Goal: Information Seeking & Learning: Learn about a topic

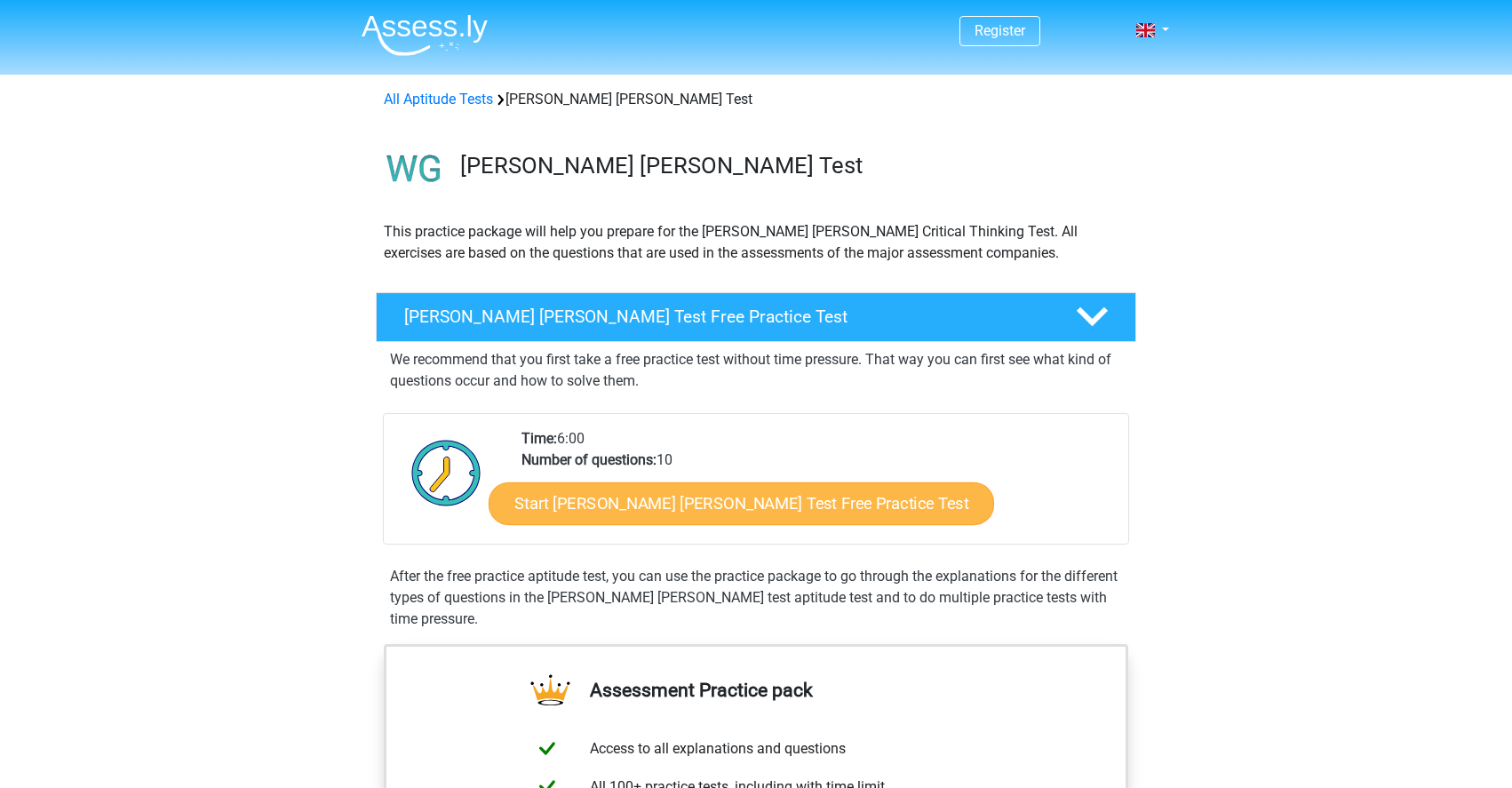
click at [730, 500] on link "Start Watson Glaser Test Free Practice Test" at bounding box center [741, 504] width 506 height 43
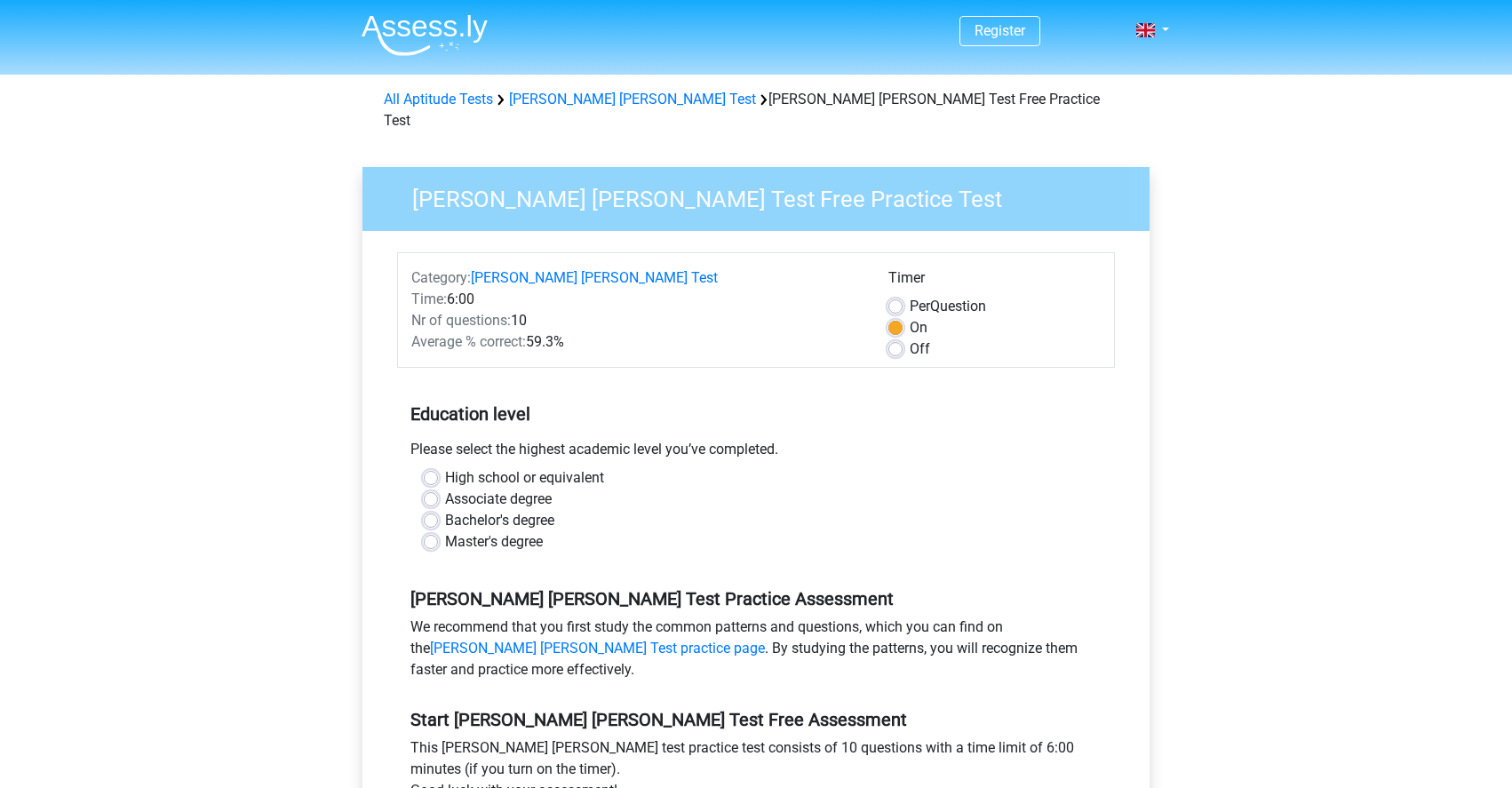
click at [445, 468] on label "High school or equivalent" at bounding box center [524, 478] width 159 height 21
click at [433, 468] on input "High school or equivalent" at bounding box center [431, 476] width 14 height 18
radio input "true"
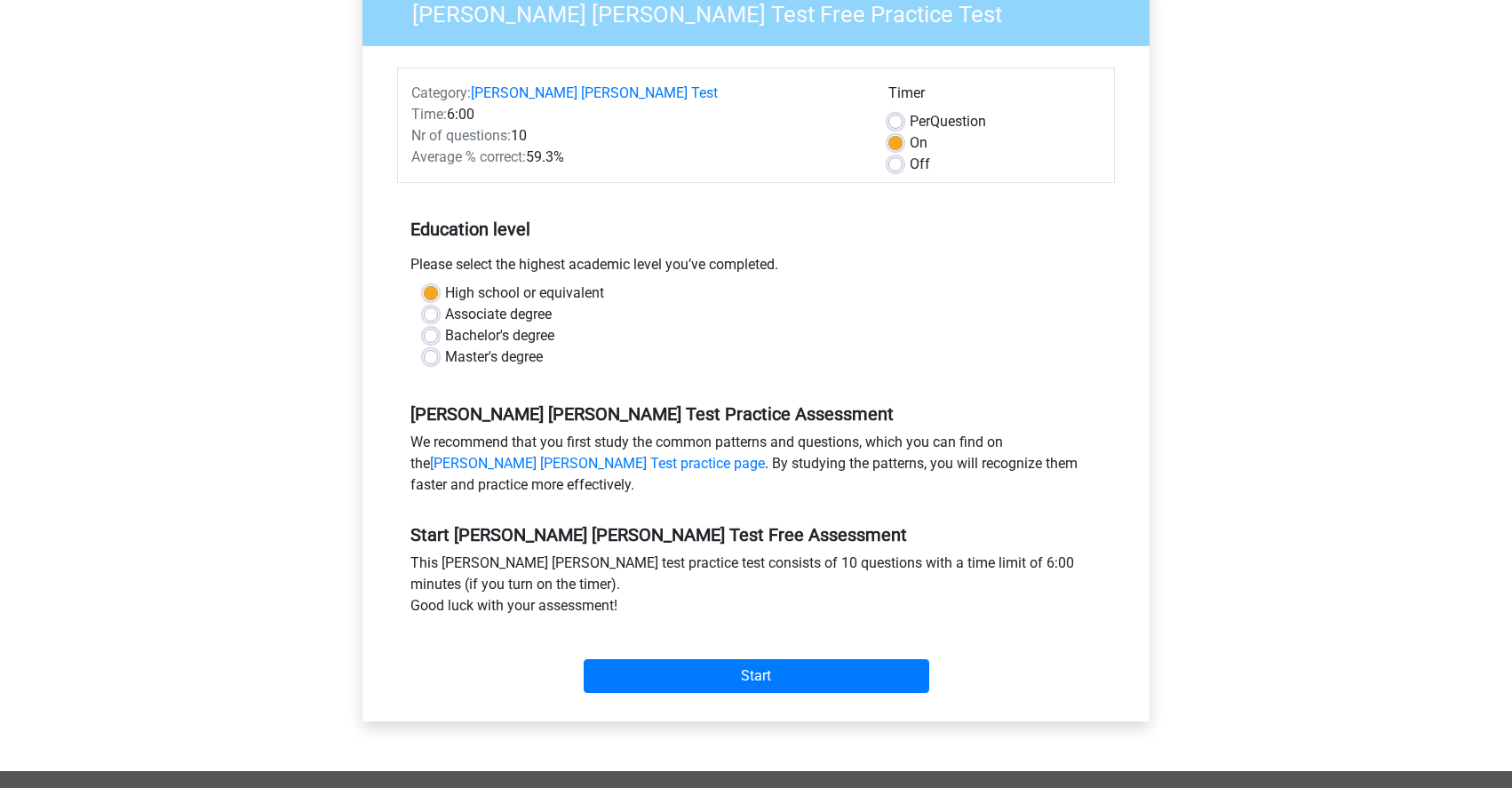
scroll to position [268, 0]
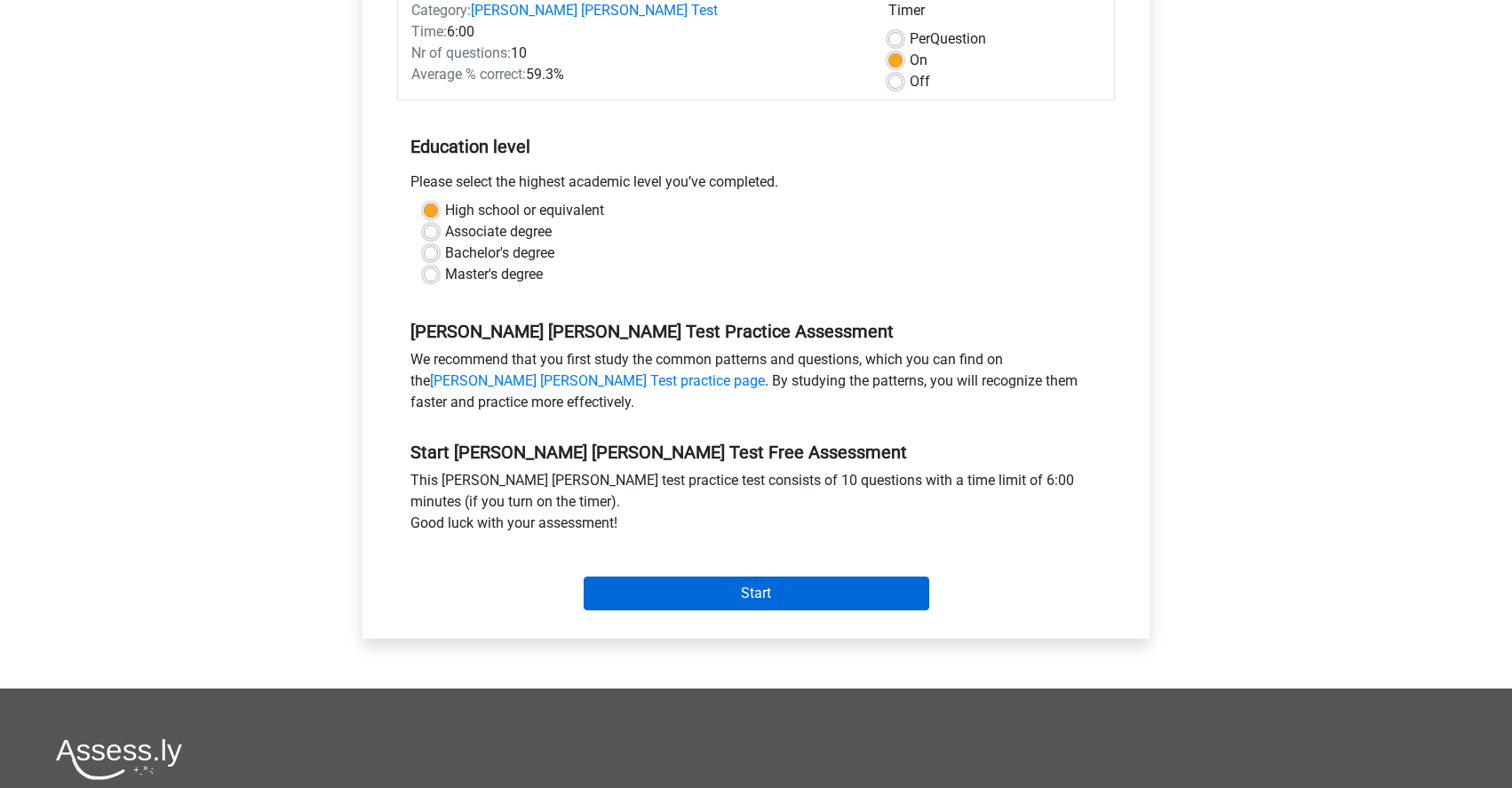
click at [857, 582] on input "Start" at bounding box center [757, 594] width 346 height 33
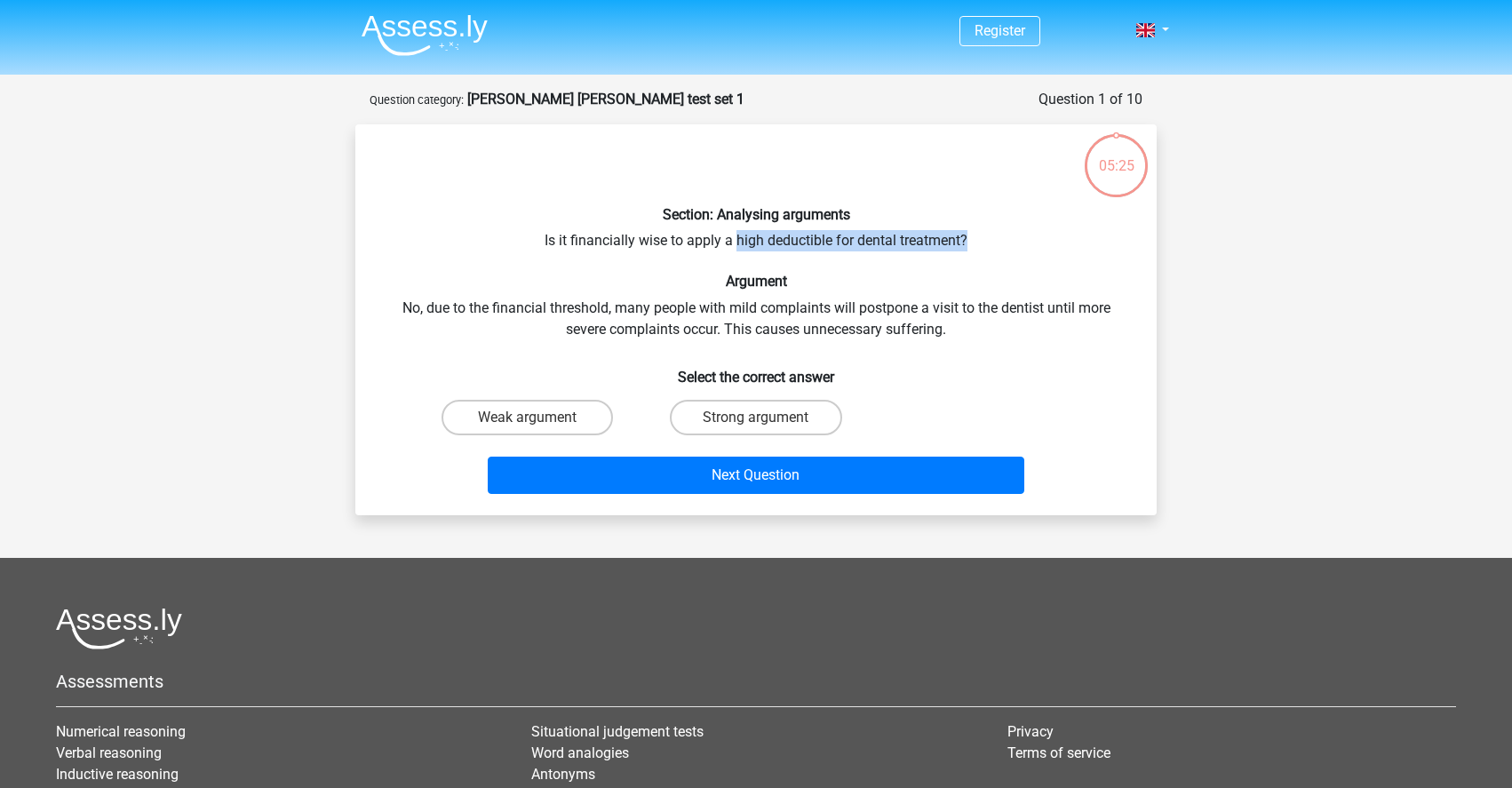
drag, startPoint x: 738, startPoint y: 239, endPoint x: 965, endPoint y: 239, distance: 227.0
click at [965, 239] on div "Section: Analysing arguments Is it financially wise to apply a high deductible …" at bounding box center [756, 320] width 787 height 363
copy div "high deductible for dental treatment?"
click at [871, 159] on p at bounding box center [723, 165] width 678 height 53
click at [790, 413] on label "Strong argument" at bounding box center [755, 418] width 171 height 35
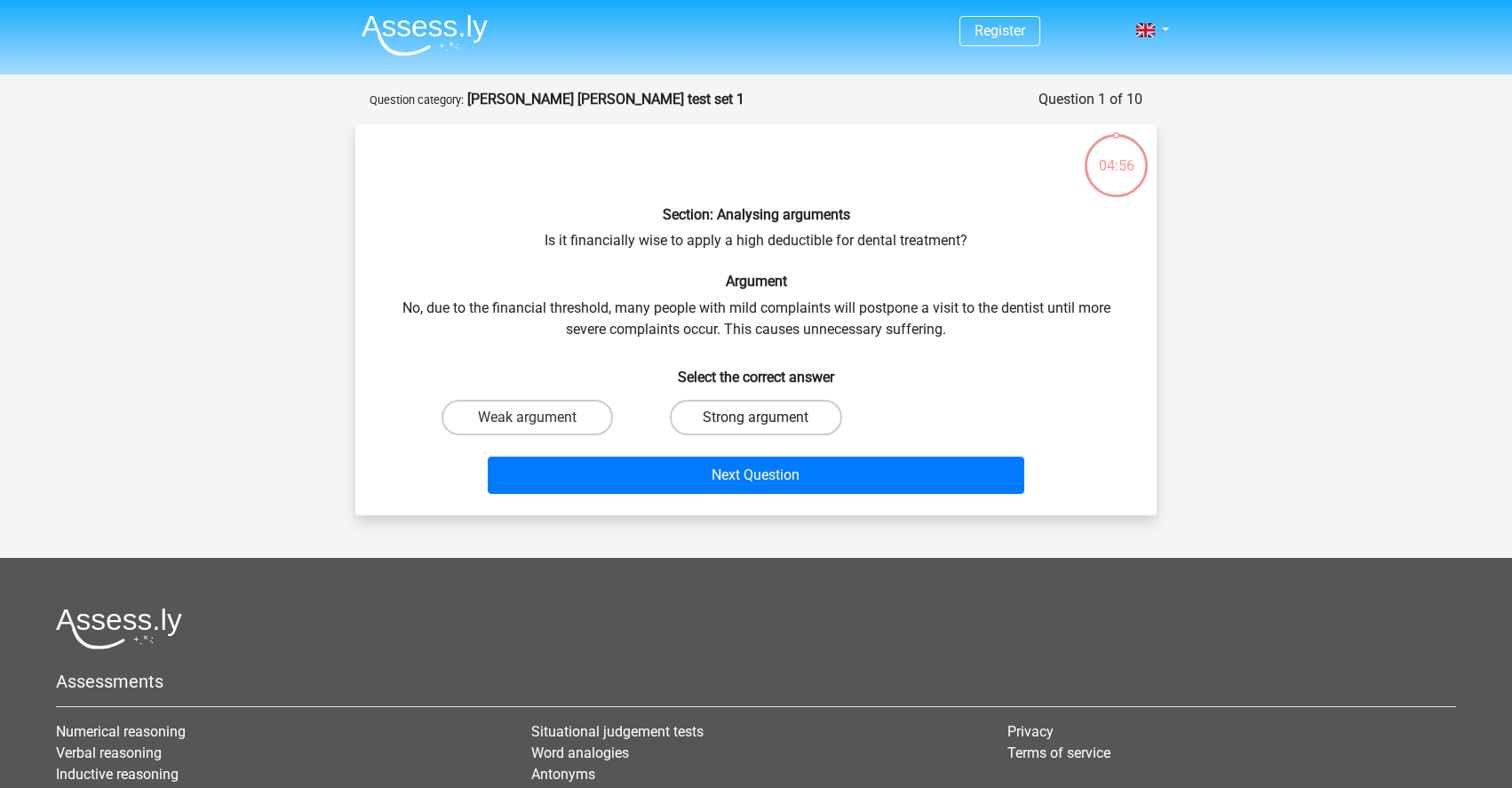
click at [767, 418] on input "Strong argument" at bounding box center [762, 423] width 11 height 11
radio input "true"
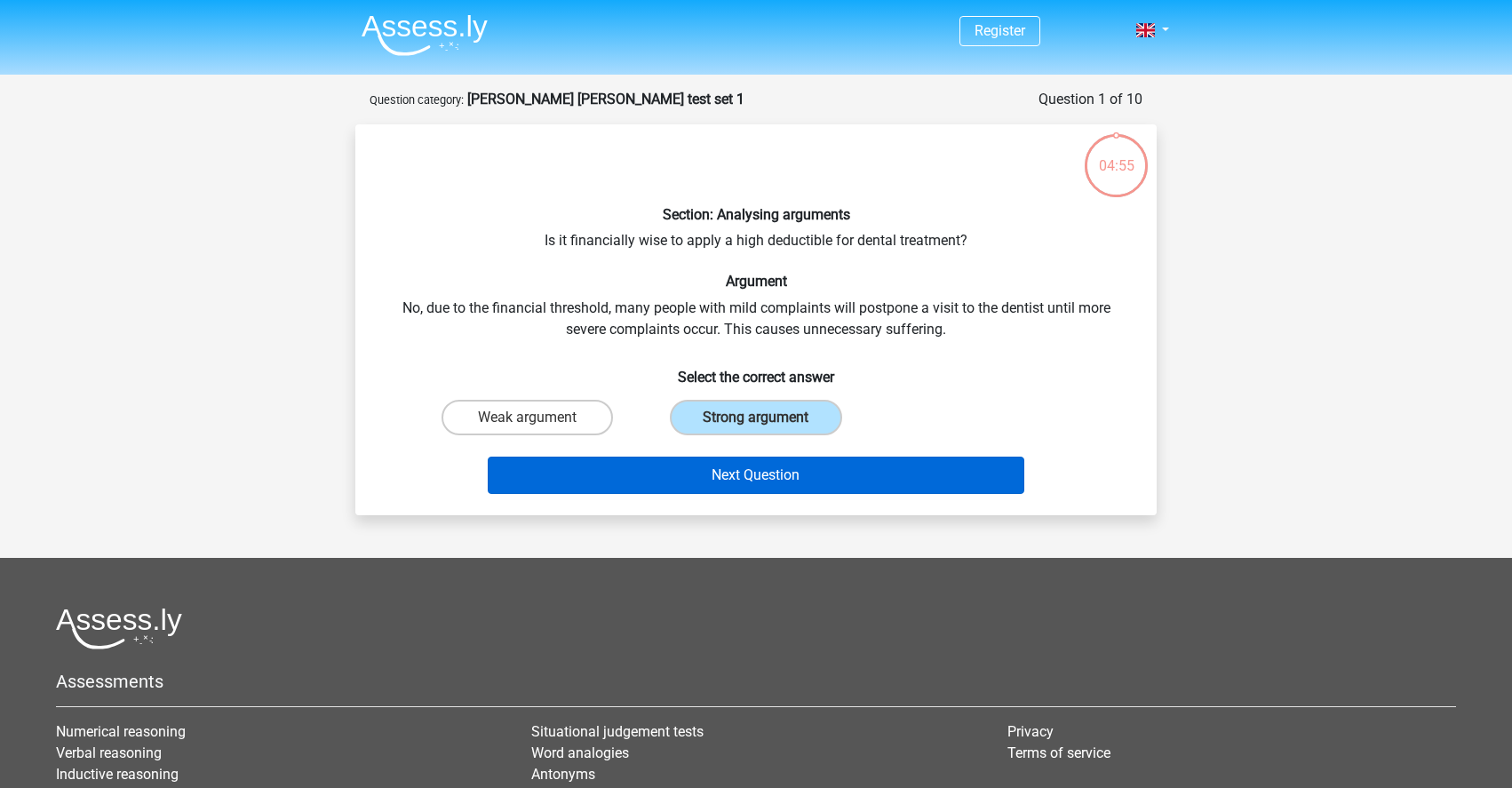
click at [832, 471] on button "Next Question" at bounding box center [757, 475] width 537 height 37
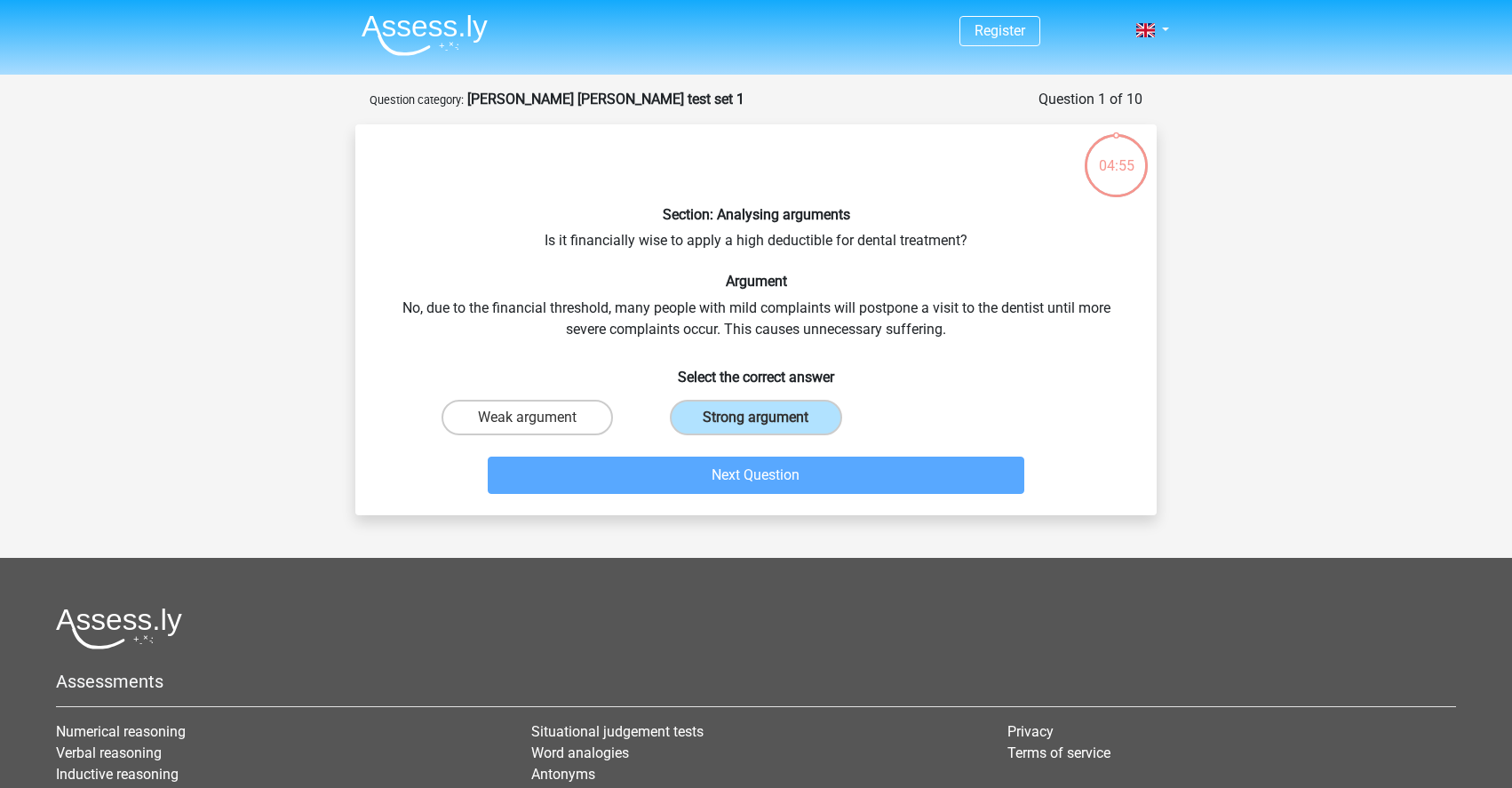
scroll to position [89, 0]
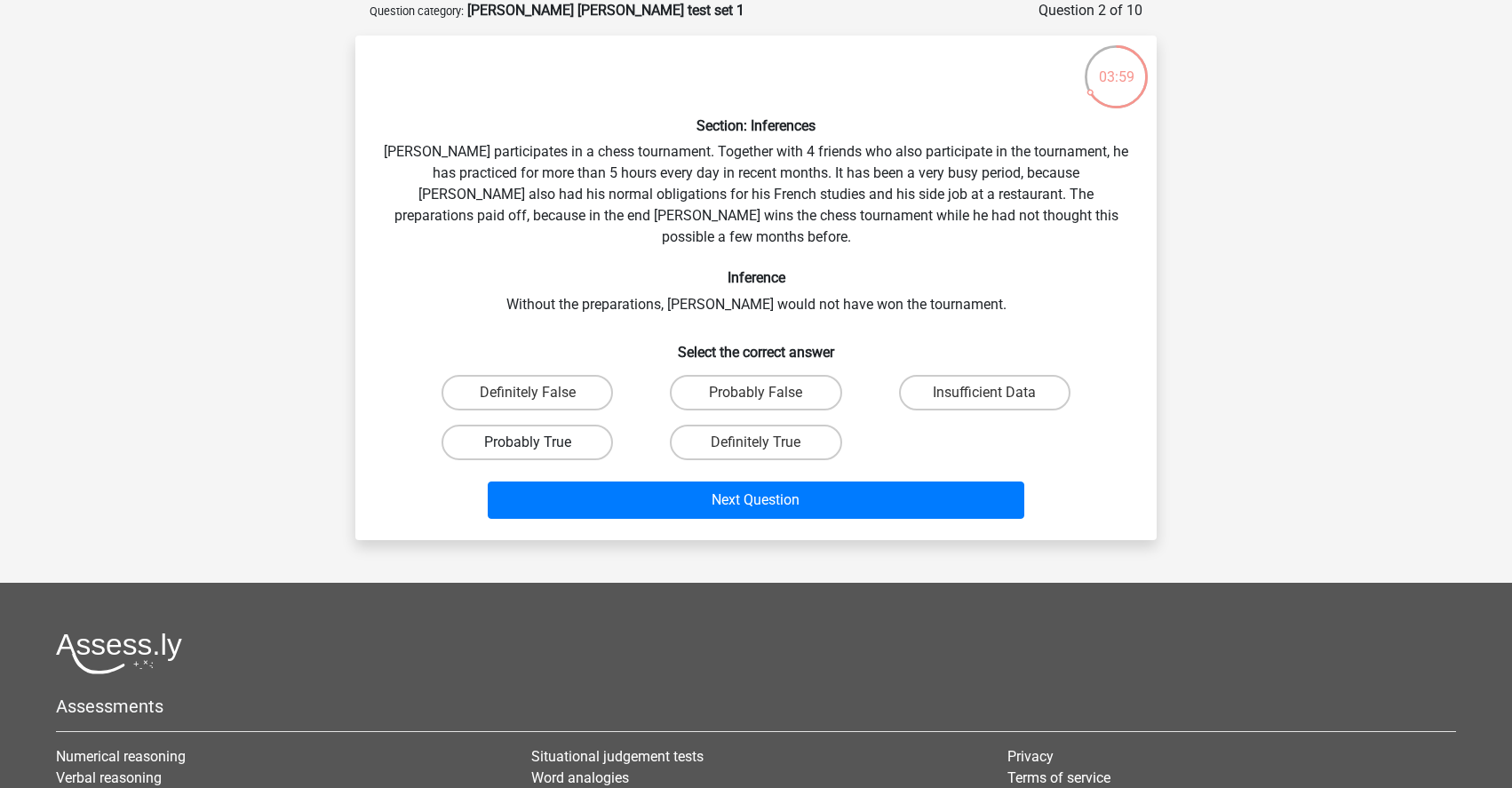
click at [550, 426] on label "Probably True" at bounding box center [527, 443] width 171 height 35
click at [539, 443] on input "Probably True" at bounding box center [533, 448] width 11 height 11
radio input "true"
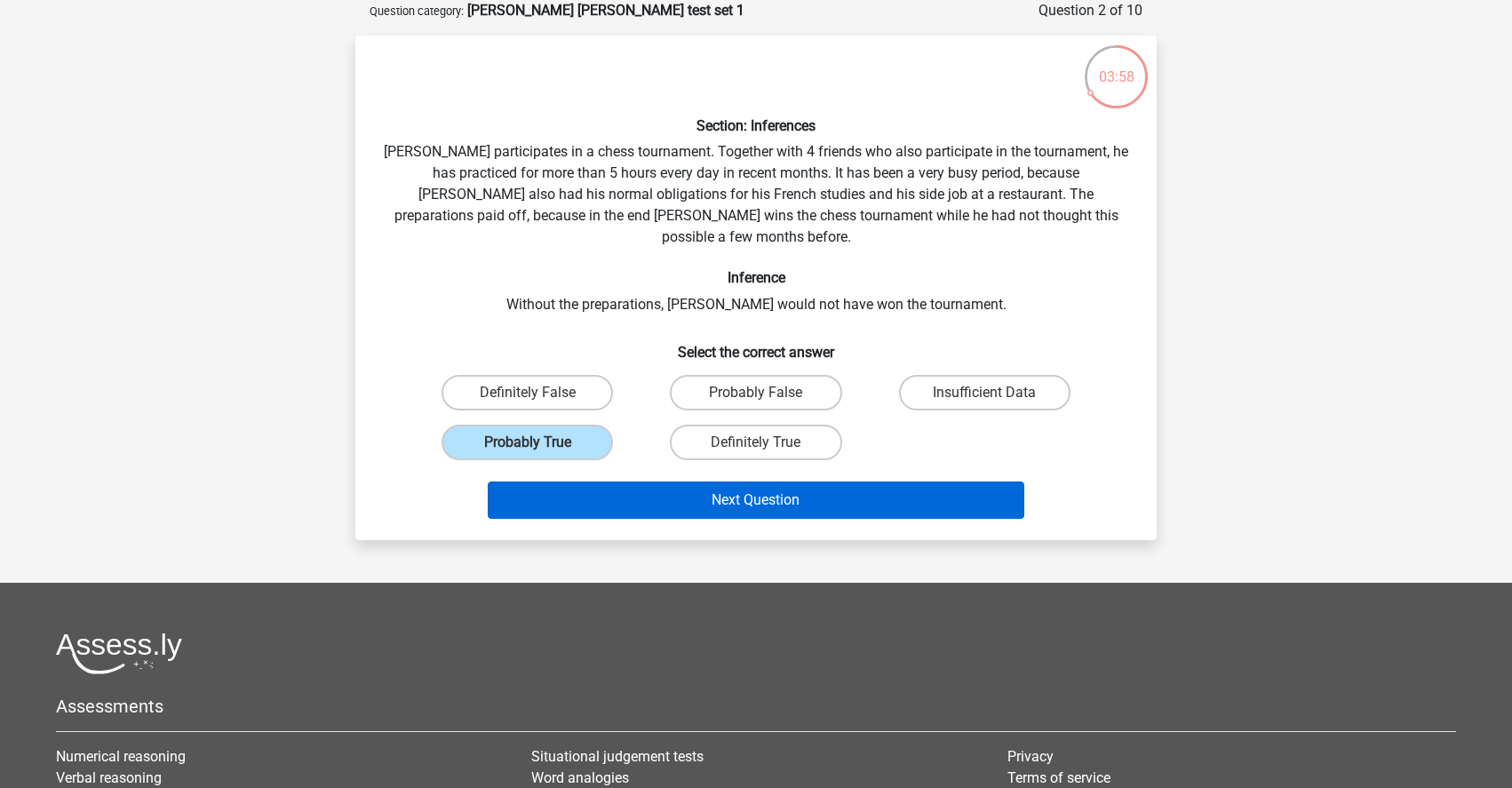
click at [603, 485] on button "Next Question" at bounding box center [757, 501] width 537 height 37
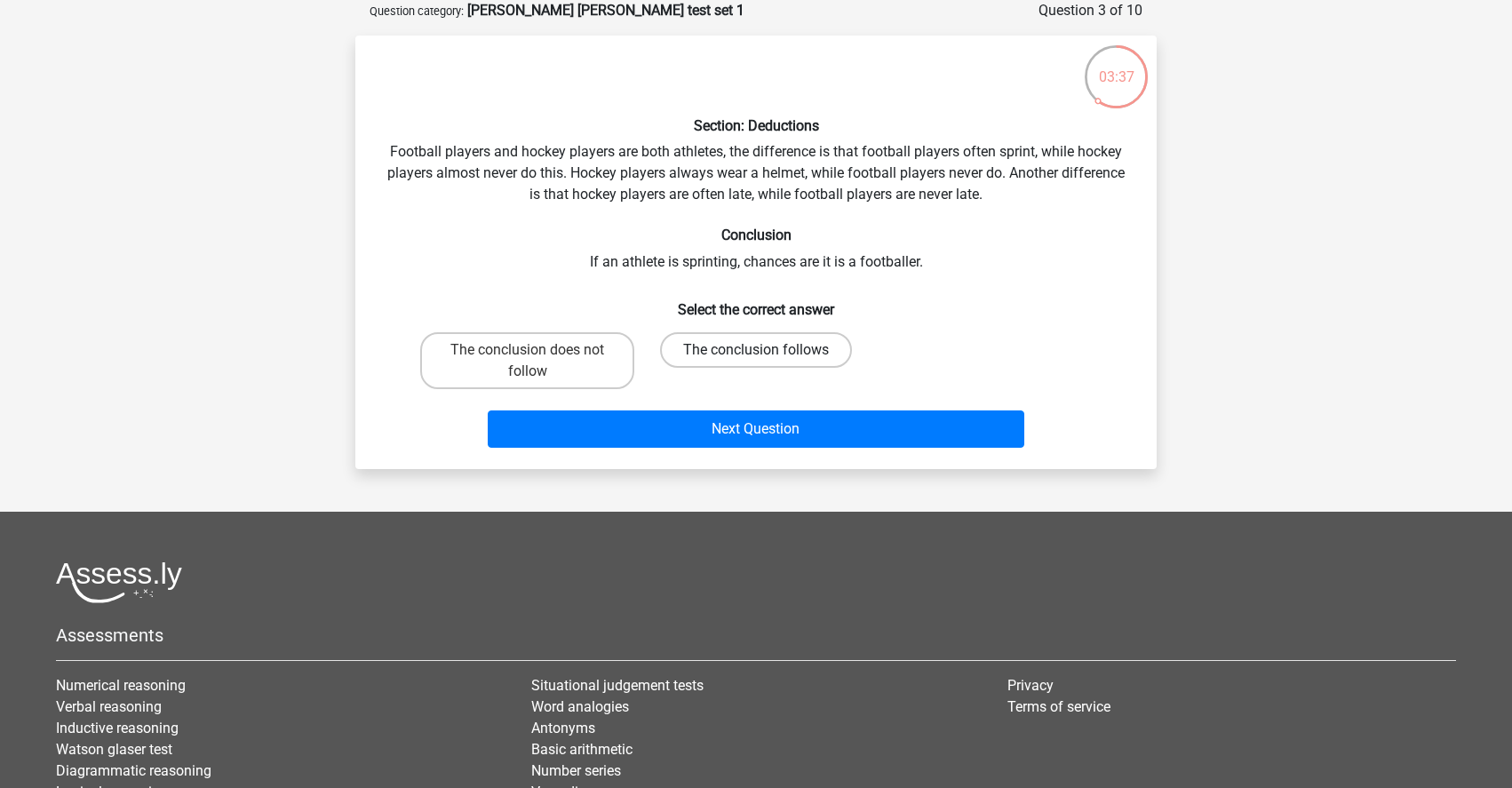
click at [785, 354] on label "The conclusion follows" at bounding box center [756, 350] width 192 height 35
click at [767, 354] on input "The conclusion follows" at bounding box center [762, 355] width 11 height 11
radio input "true"
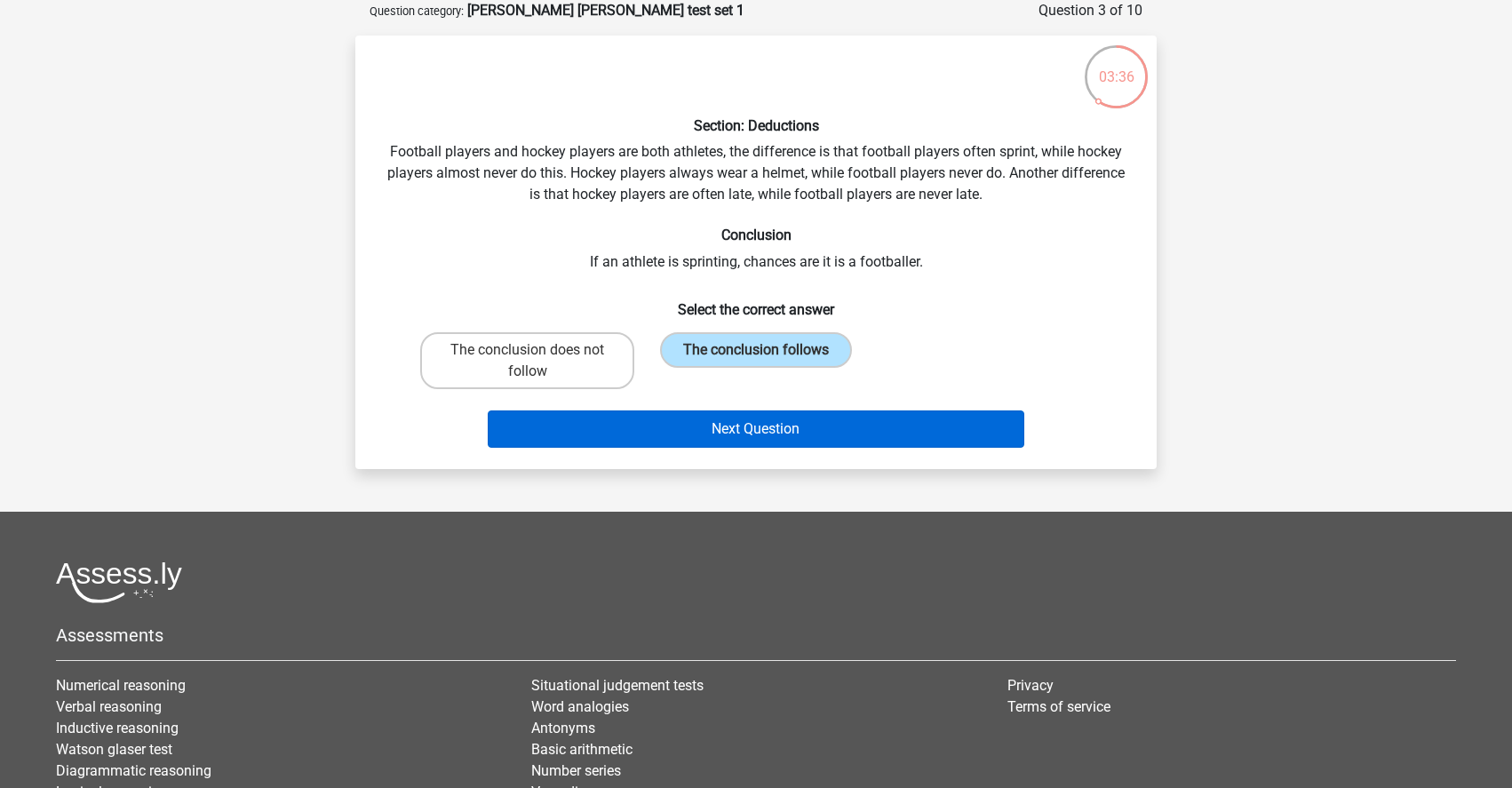
click at [873, 429] on button "Next Question" at bounding box center [757, 429] width 537 height 37
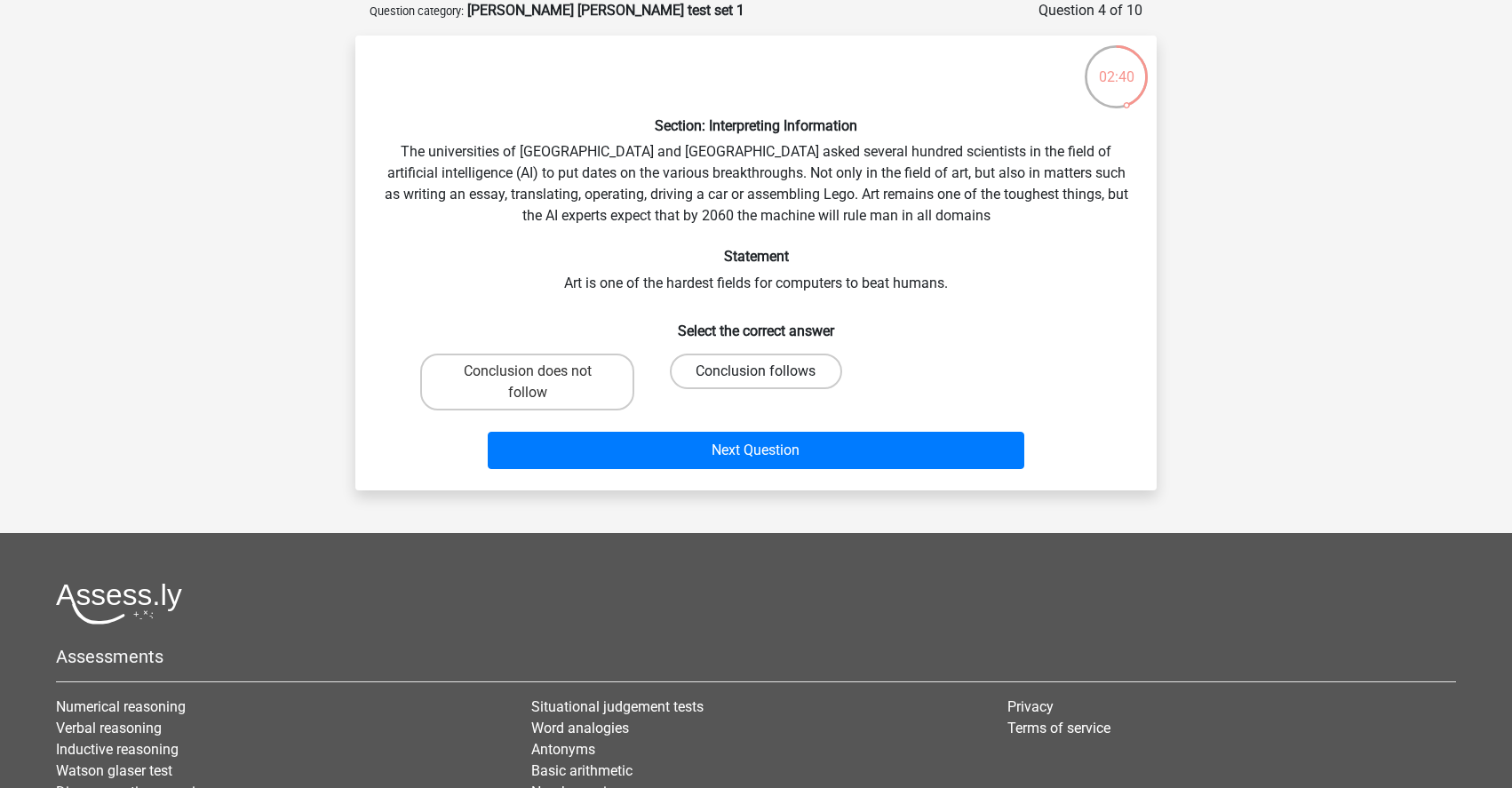
click at [801, 377] on label "Conclusion follows" at bounding box center [755, 371] width 171 height 35
click at [767, 377] on input "Conclusion follows" at bounding box center [762, 377] width 11 height 11
radio input "true"
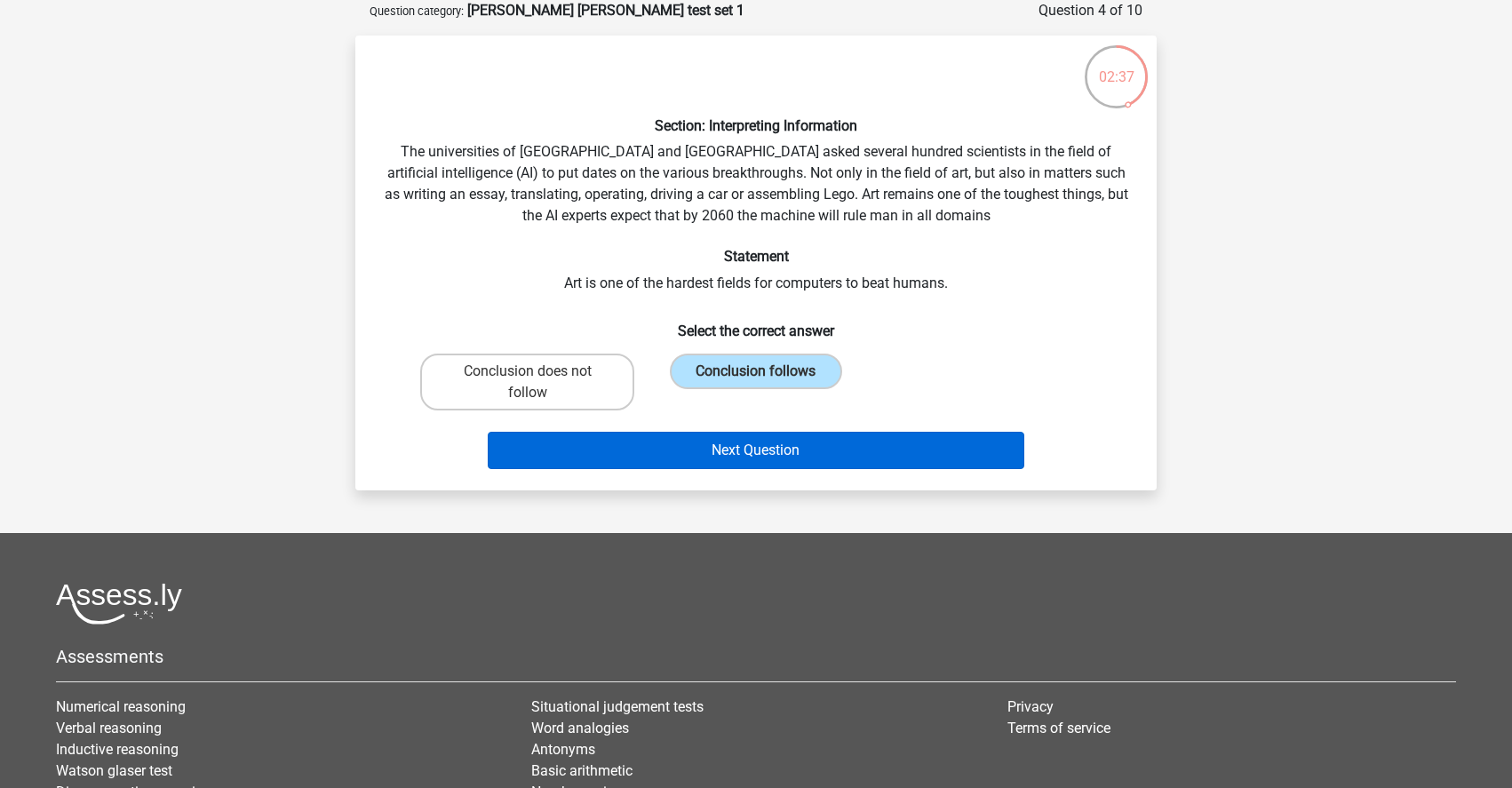
click at [865, 466] on button "Next Question" at bounding box center [757, 450] width 537 height 37
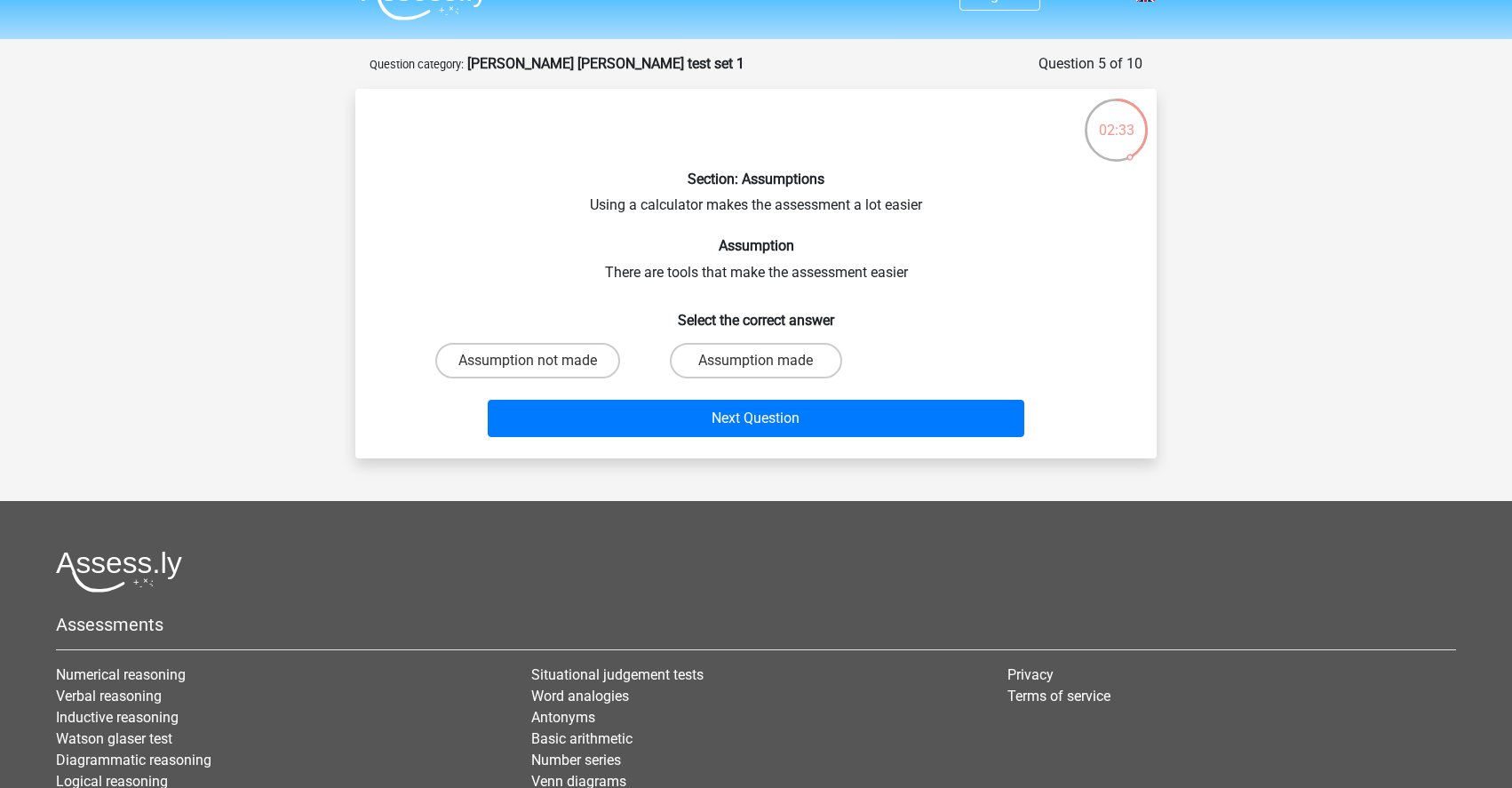
scroll to position [33, 0]
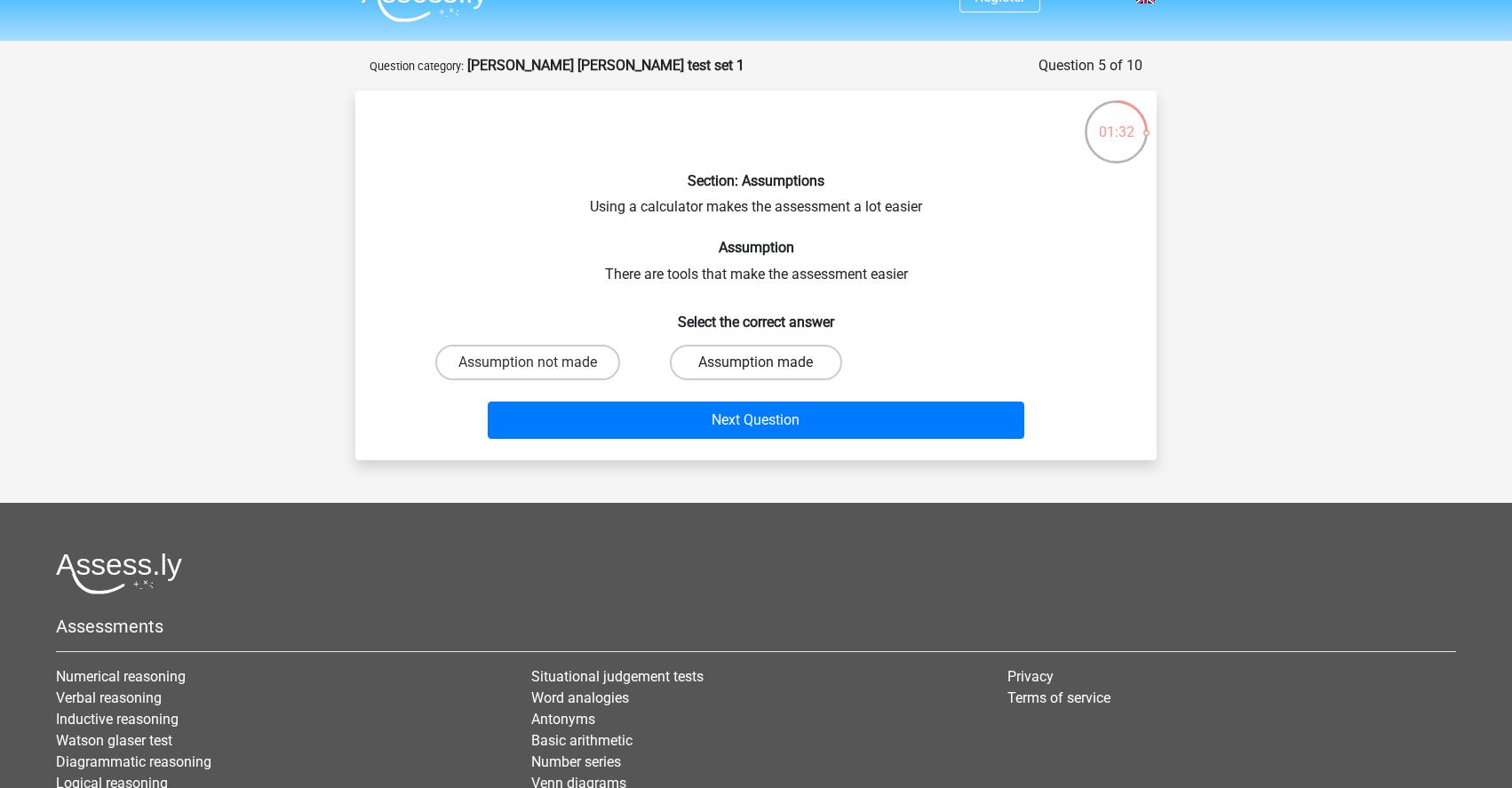
click at [805, 359] on label "Assumption made" at bounding box center [755, 363] width 171 height 35
click at [767, 363] on input "Assumption made" at bounding box center [762, 368] width 11 height 11
radio input "true"
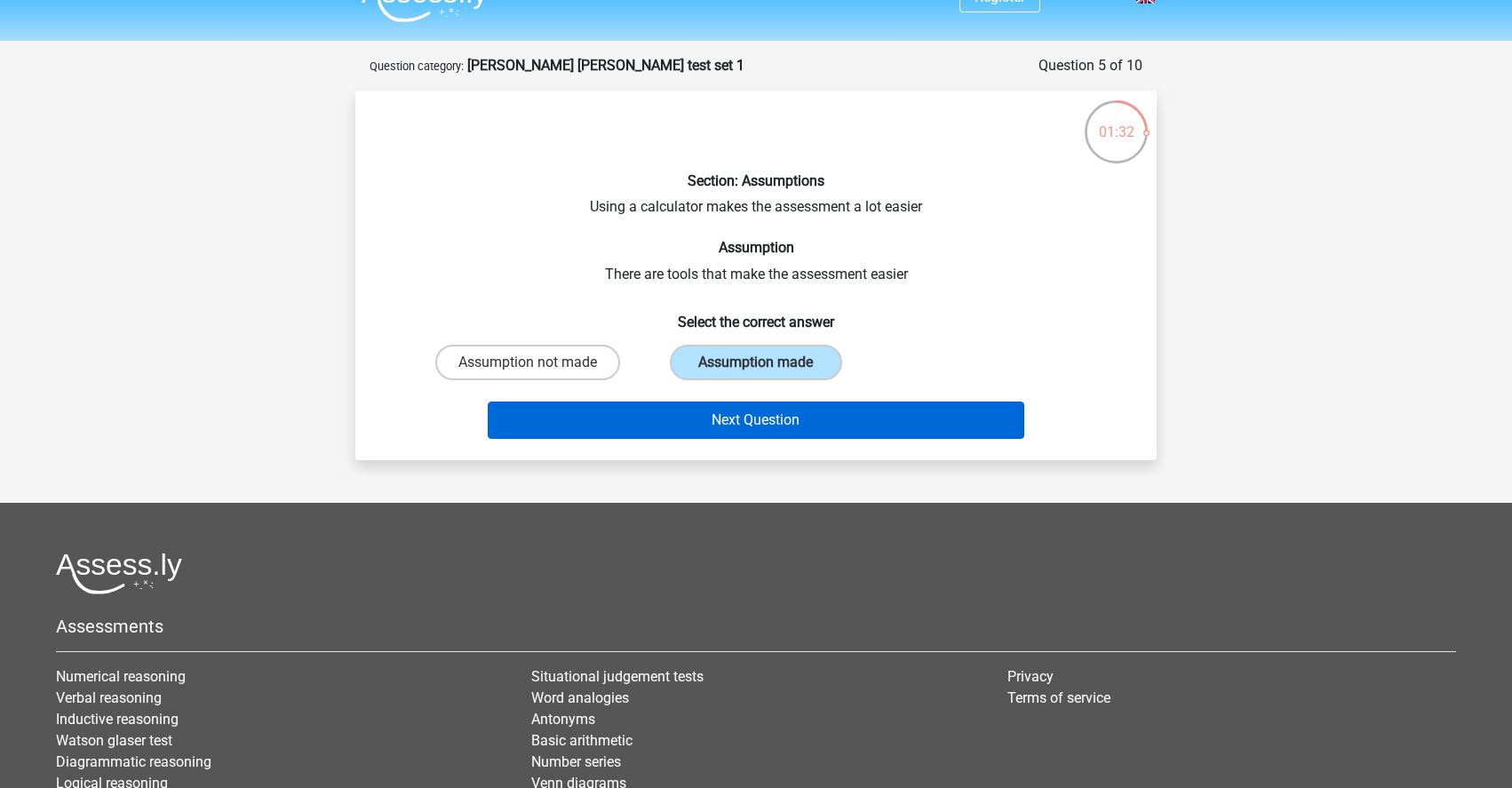
click at [856, 428] on button "Next Question" at bounding box center [757, 421] width 537 height 37
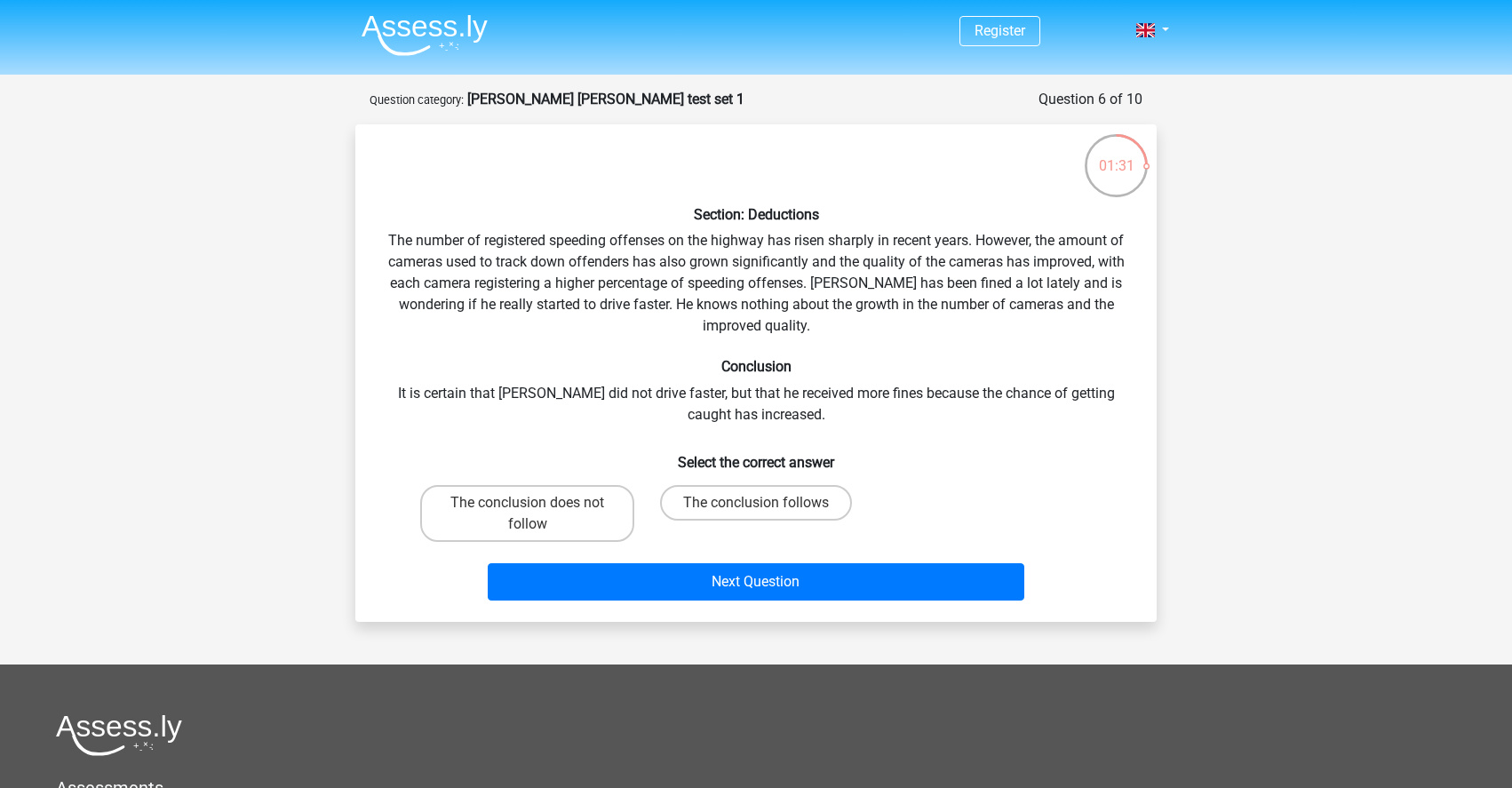
scroll to position [0, 0]
click at [577, 517] on label "The conclusion does not follow" at bounding box center [527, 514] width 214 height 57
click at [539, 514] on input "The conclusion does not follow" at bounding box center [533, 509] width 11 height 11
radio input "true"
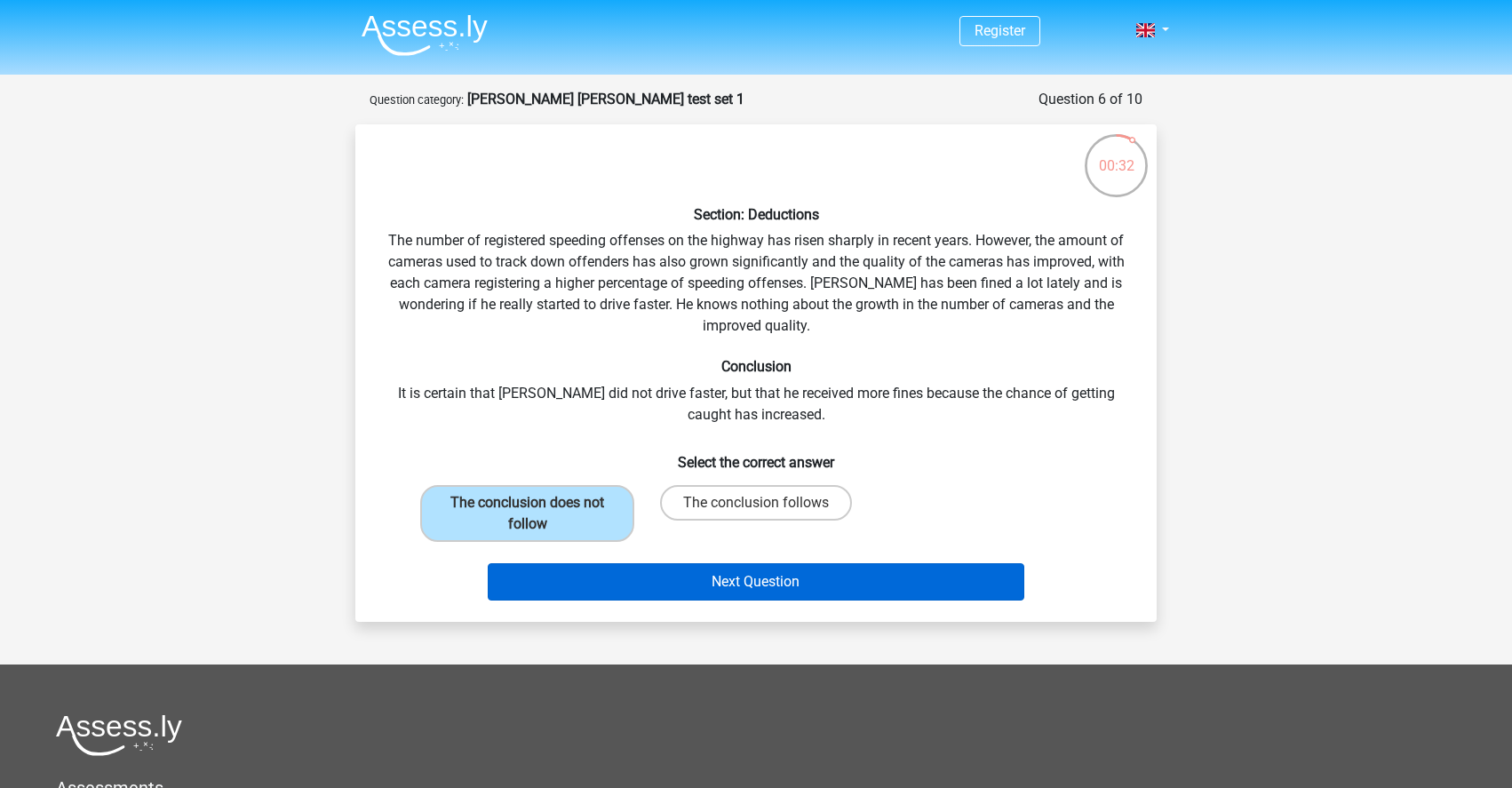
click at [596, 568] on button "Next Question" at bounding box center [757, 582] width 537 height 37
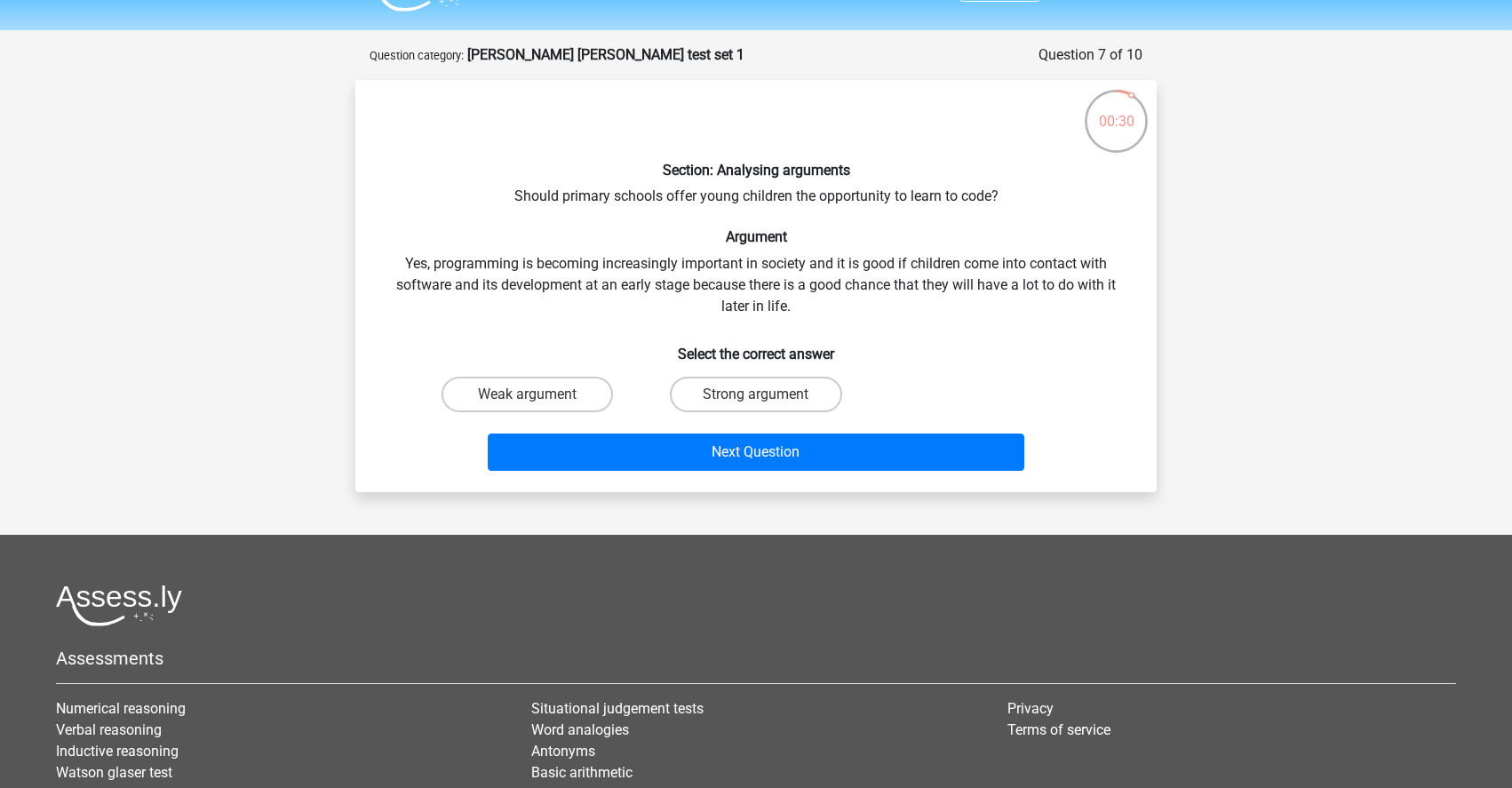
scroll to position [44, 0]
click at [1092, 119] on div "00:28" at bounding box center [1117, 112] width 67 height 45
click at [1117, 120] on div "00:28" at bounding box center [1117, 112] width 67 height 45
click at [788, 400] on label "Strong argument" at bounding box center [755, 395] width 171 height 35
click at [767, 400] on input "Strong argument" at bounding box center [762, 401] width 11 height 11
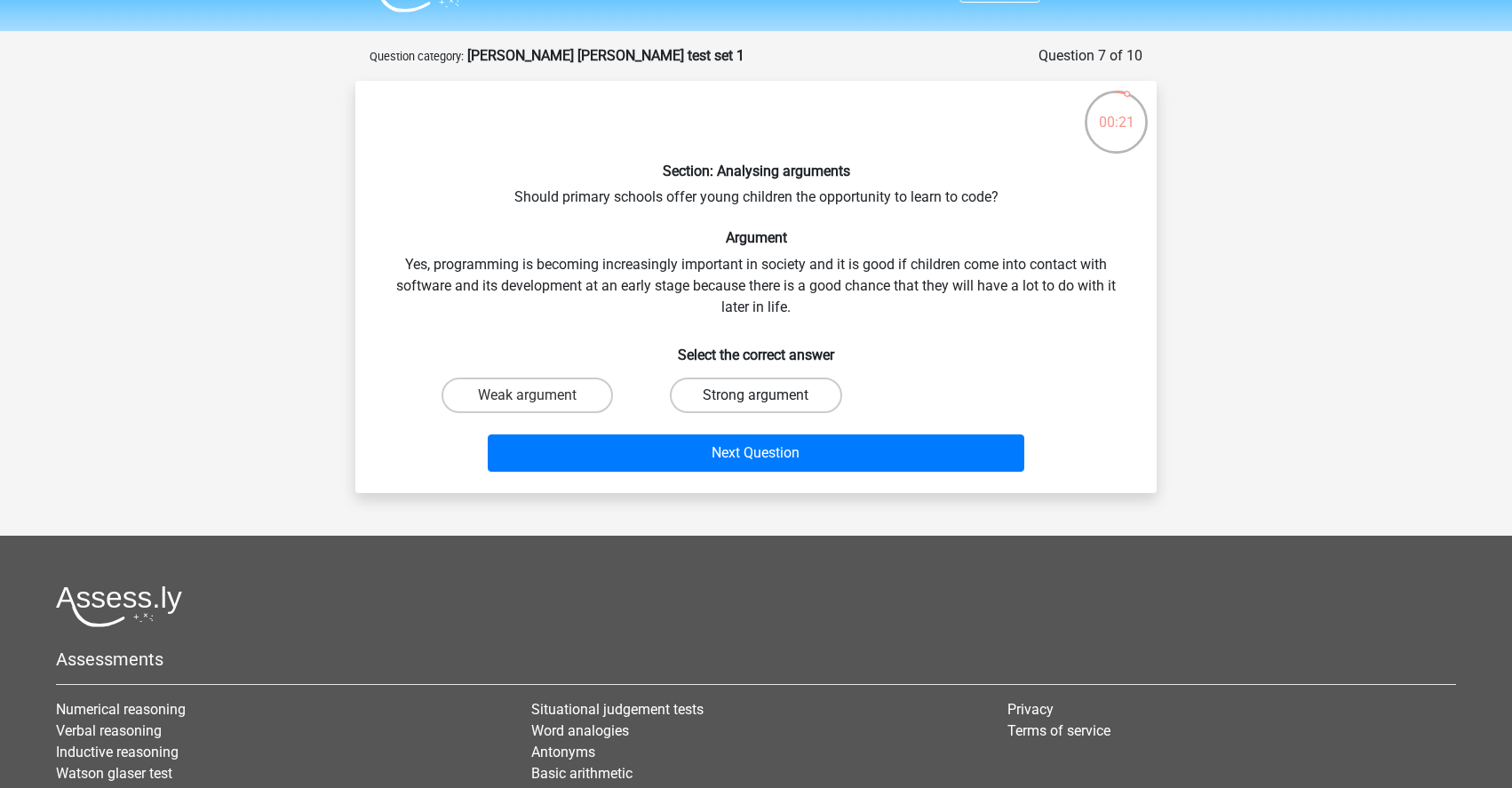
radio input "true"
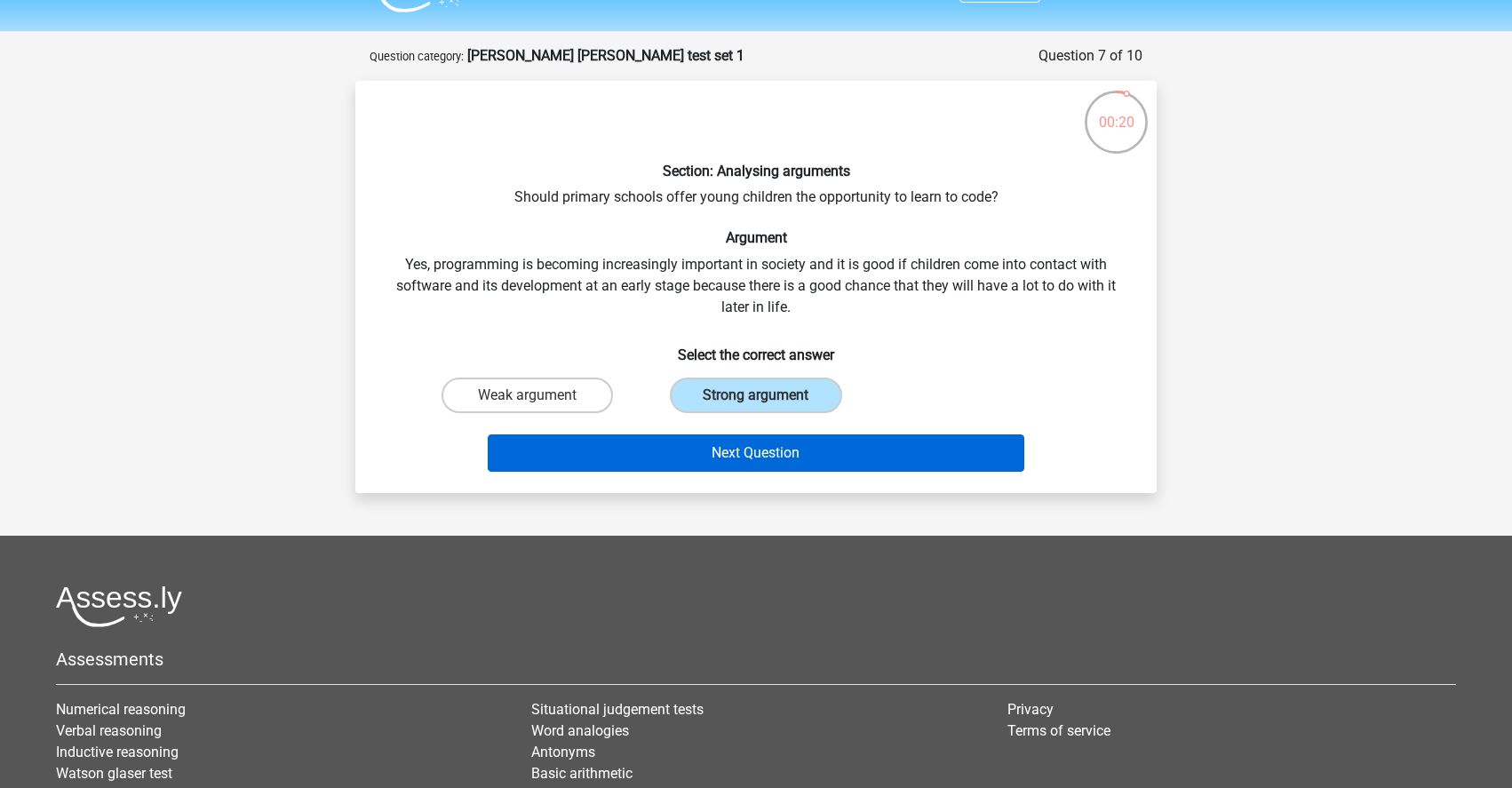
click at [837, 448] on button "Next Question" at bounding box center [757, 453] width 537 height 37
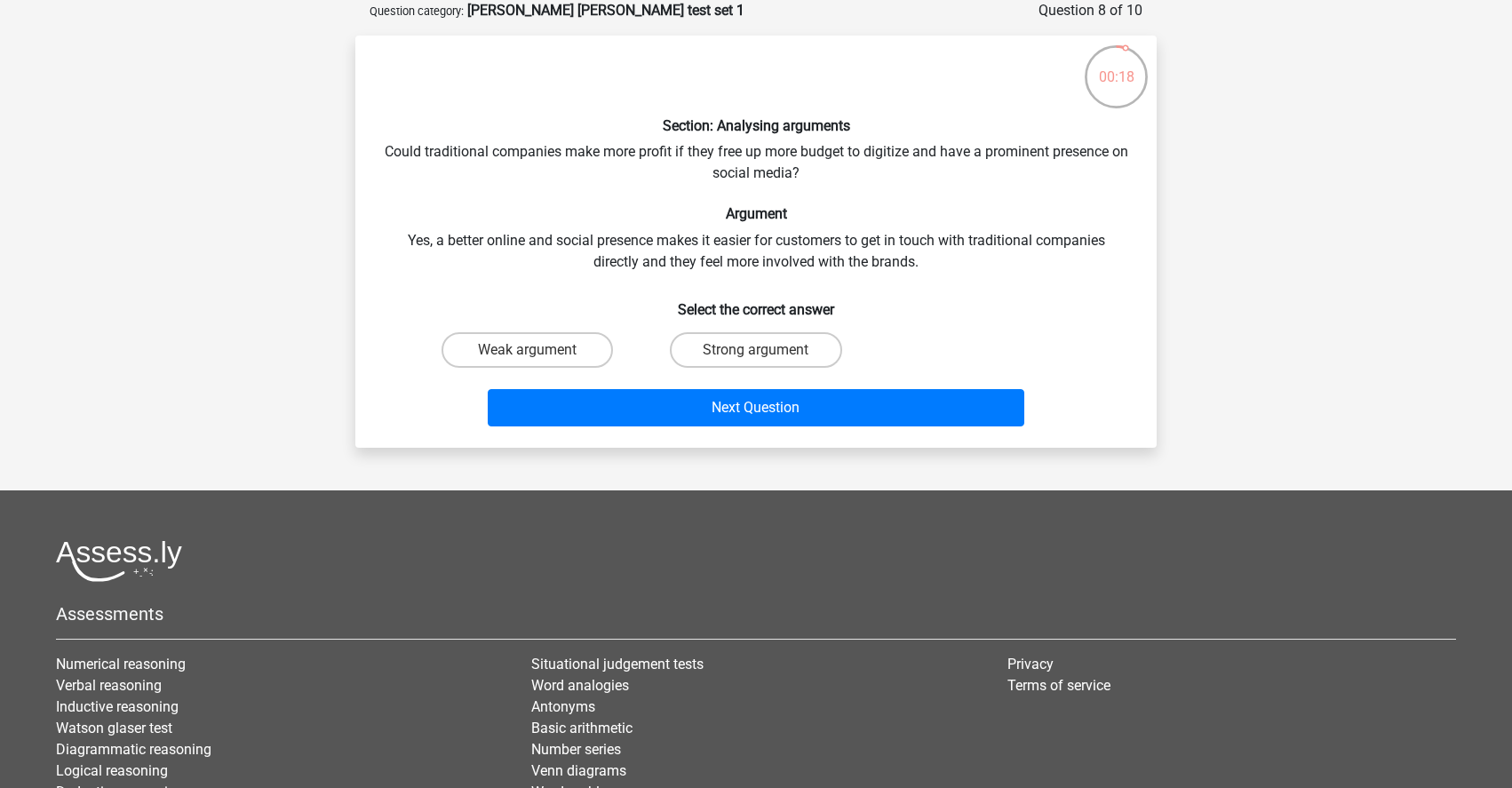
scroll to position [83, 0]
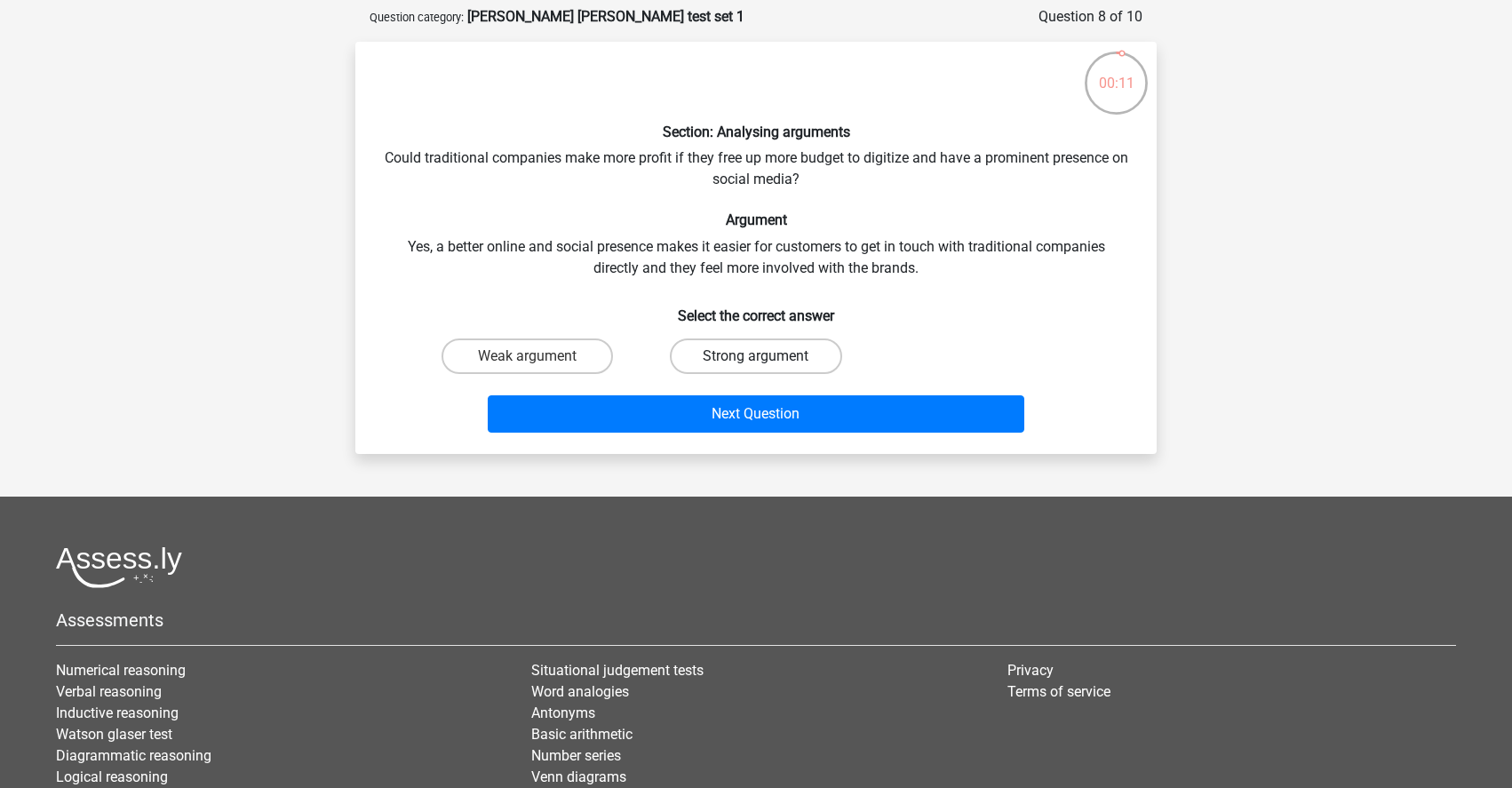
click at [816, 351] on label "Strong argument" at bounding box center [755, 356] width 171 height 35
click at [767, 356] on input "Strong argument" at bounding box center [762, 362] width 11 height 11
radio input "true"
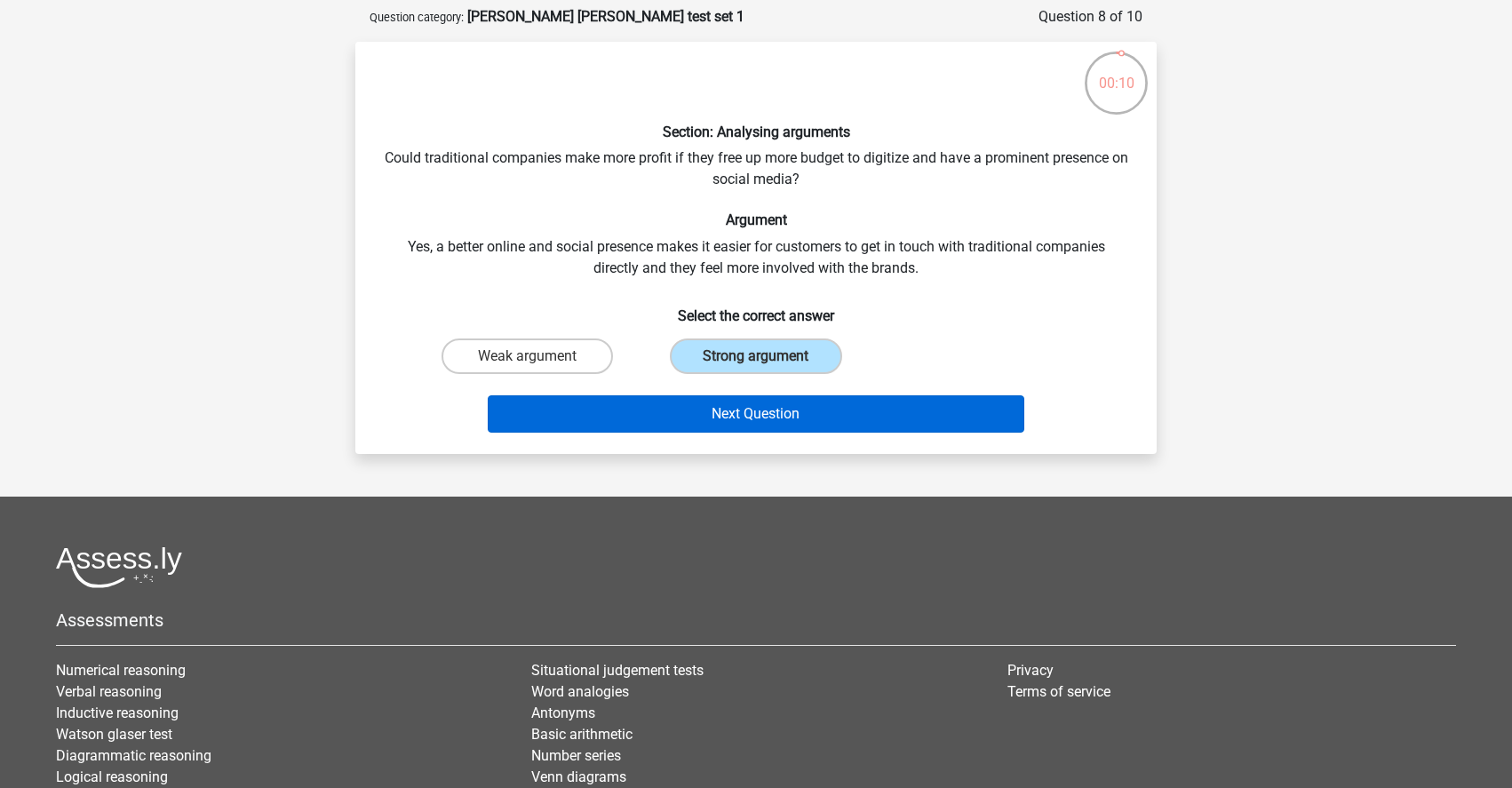
click at [841, 406] on button "Next Question" at bounding box center [757, 414] width 537 height 37
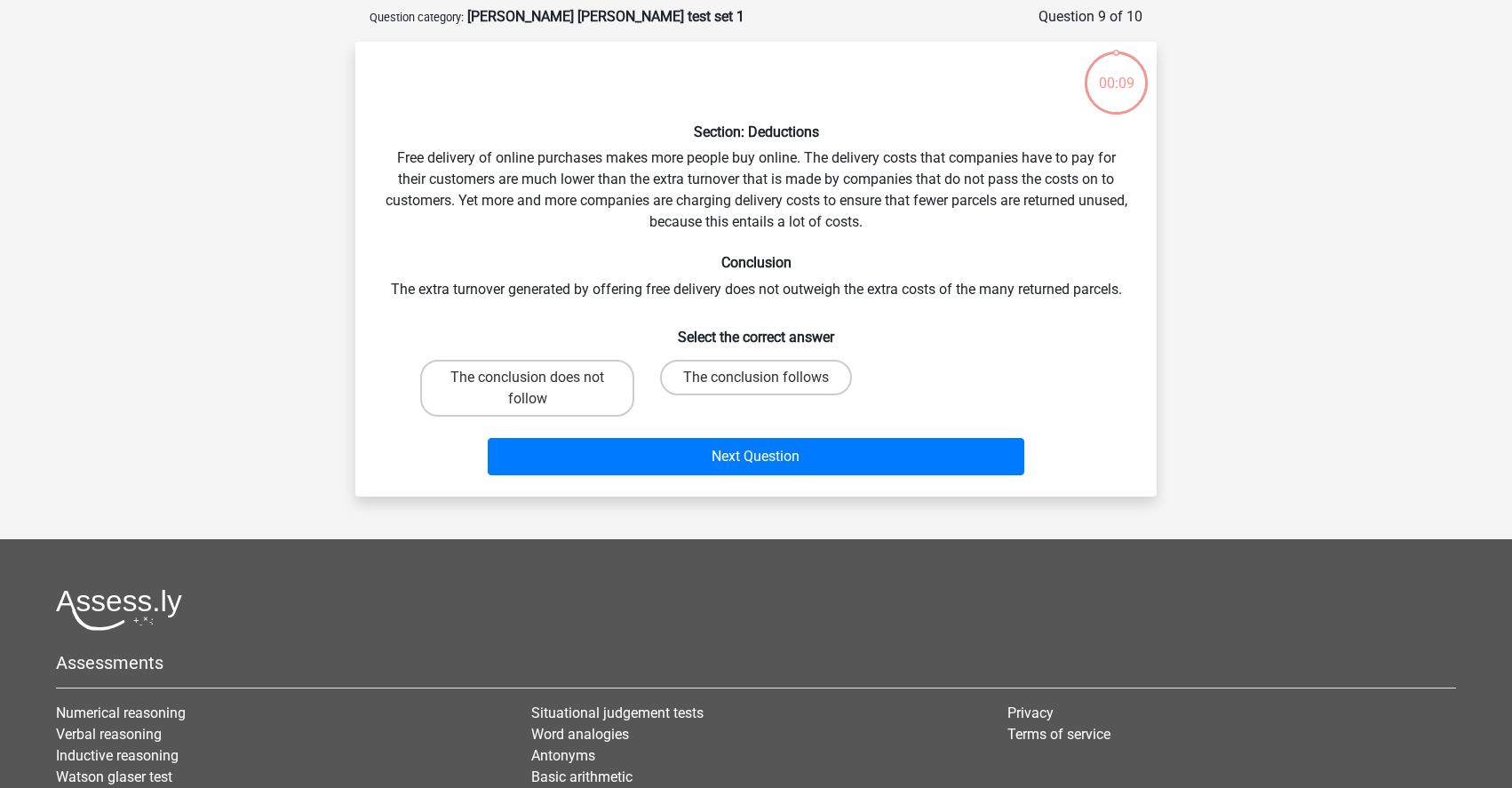
scroll to position [89, 0]
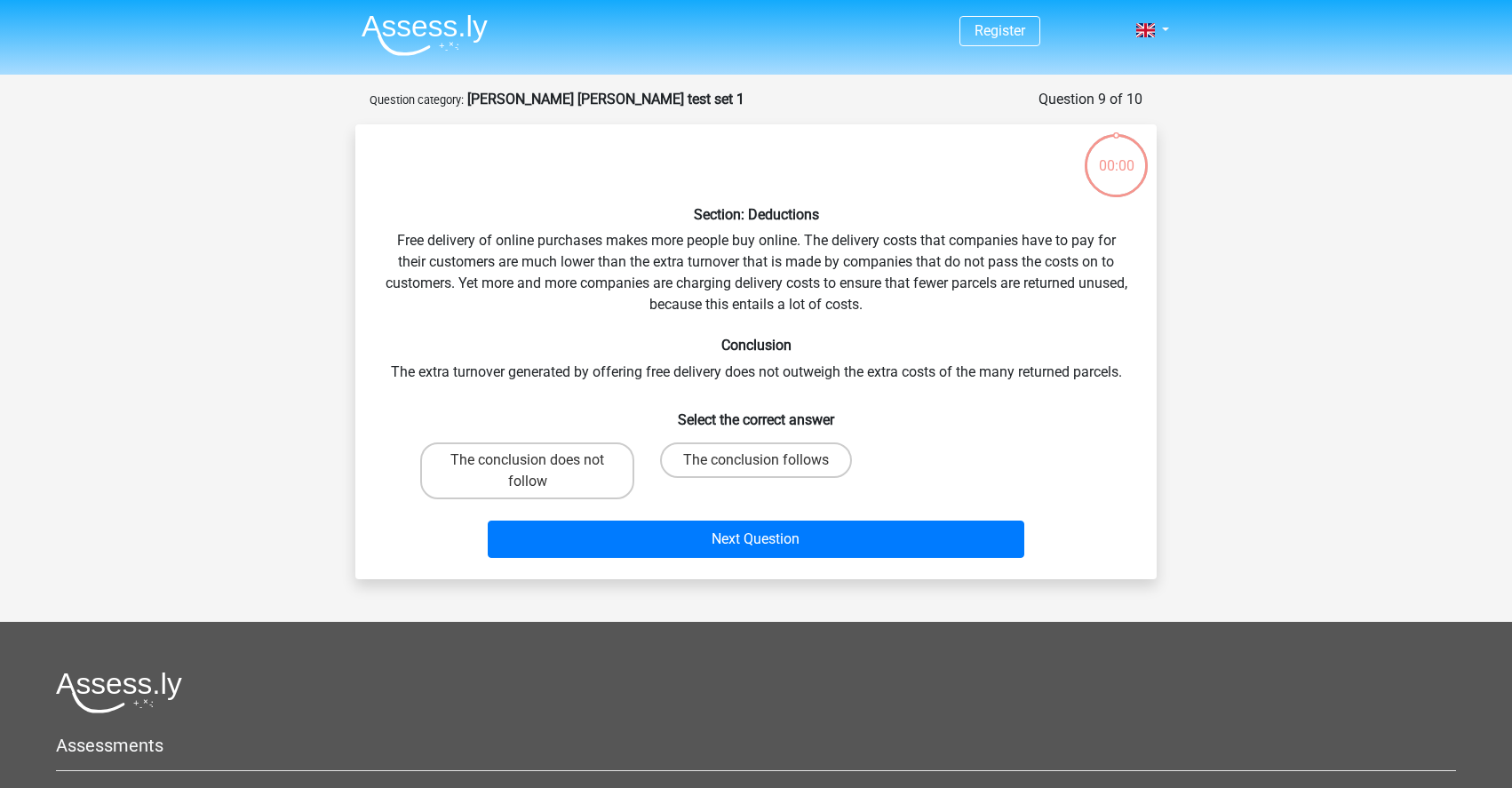
scroll to position [89, 0]
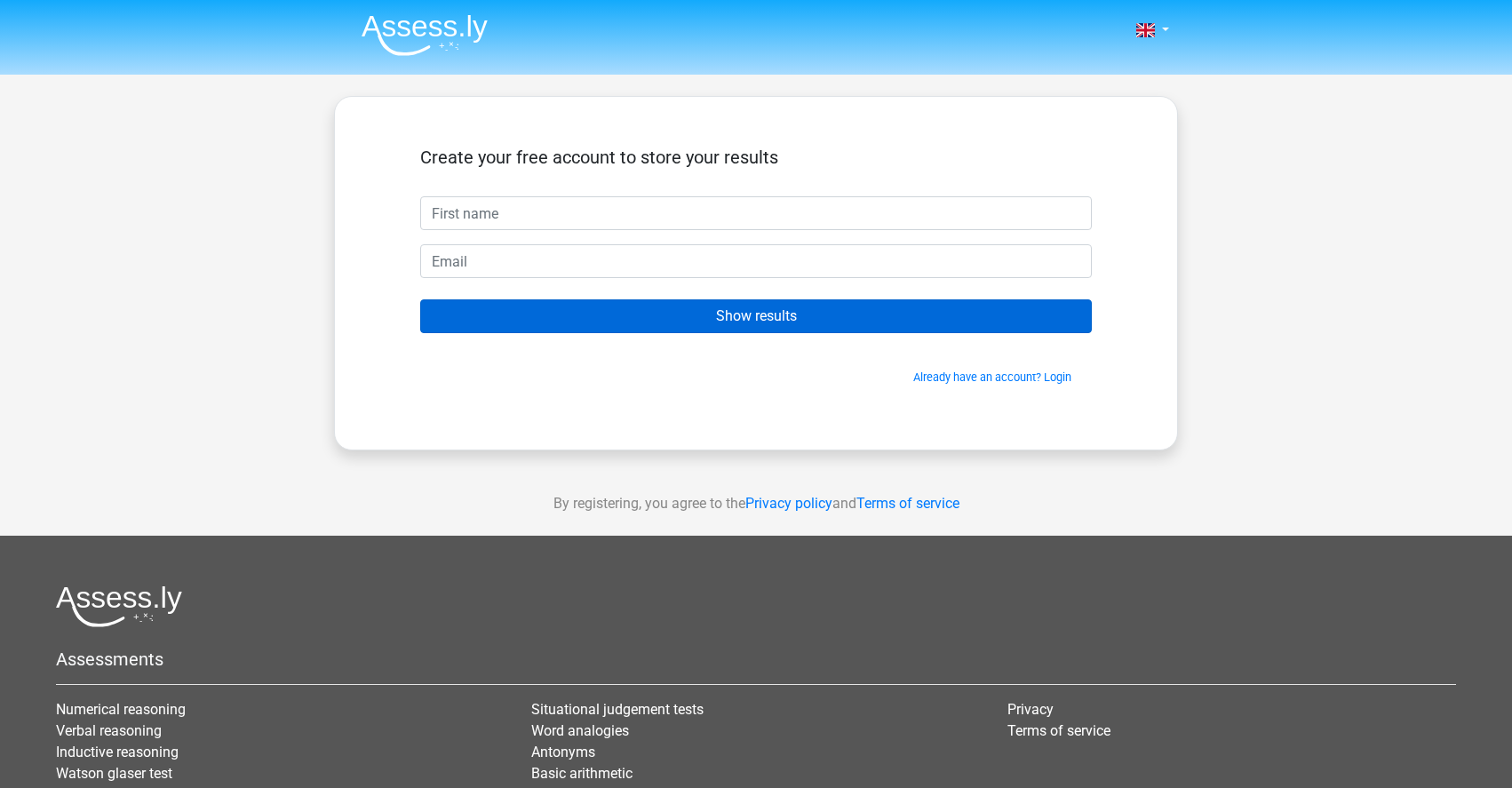
click at [1012, 326] on input "Show results" at bounding box center [756, 316] width 671 height 33
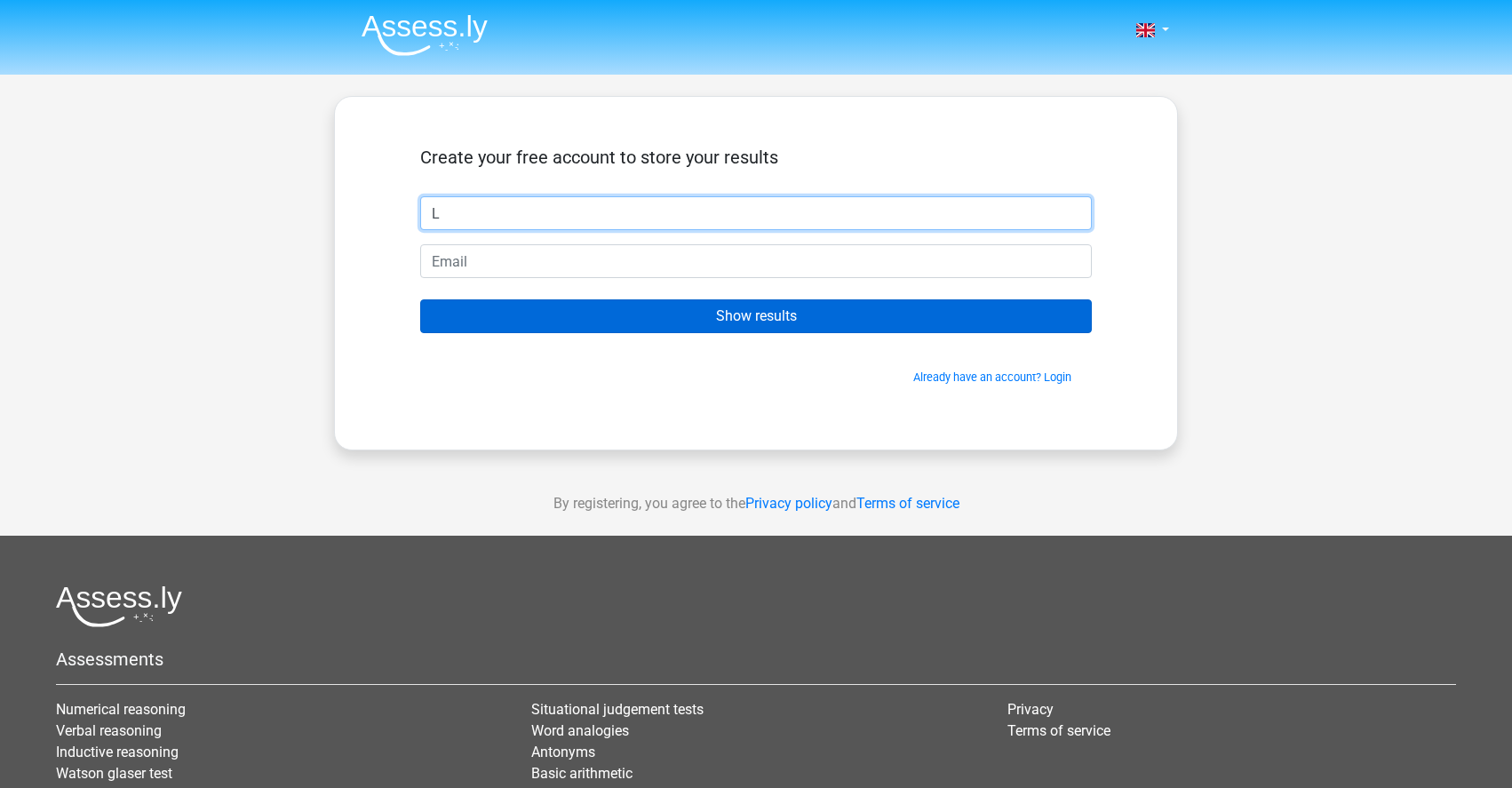
type input "L"
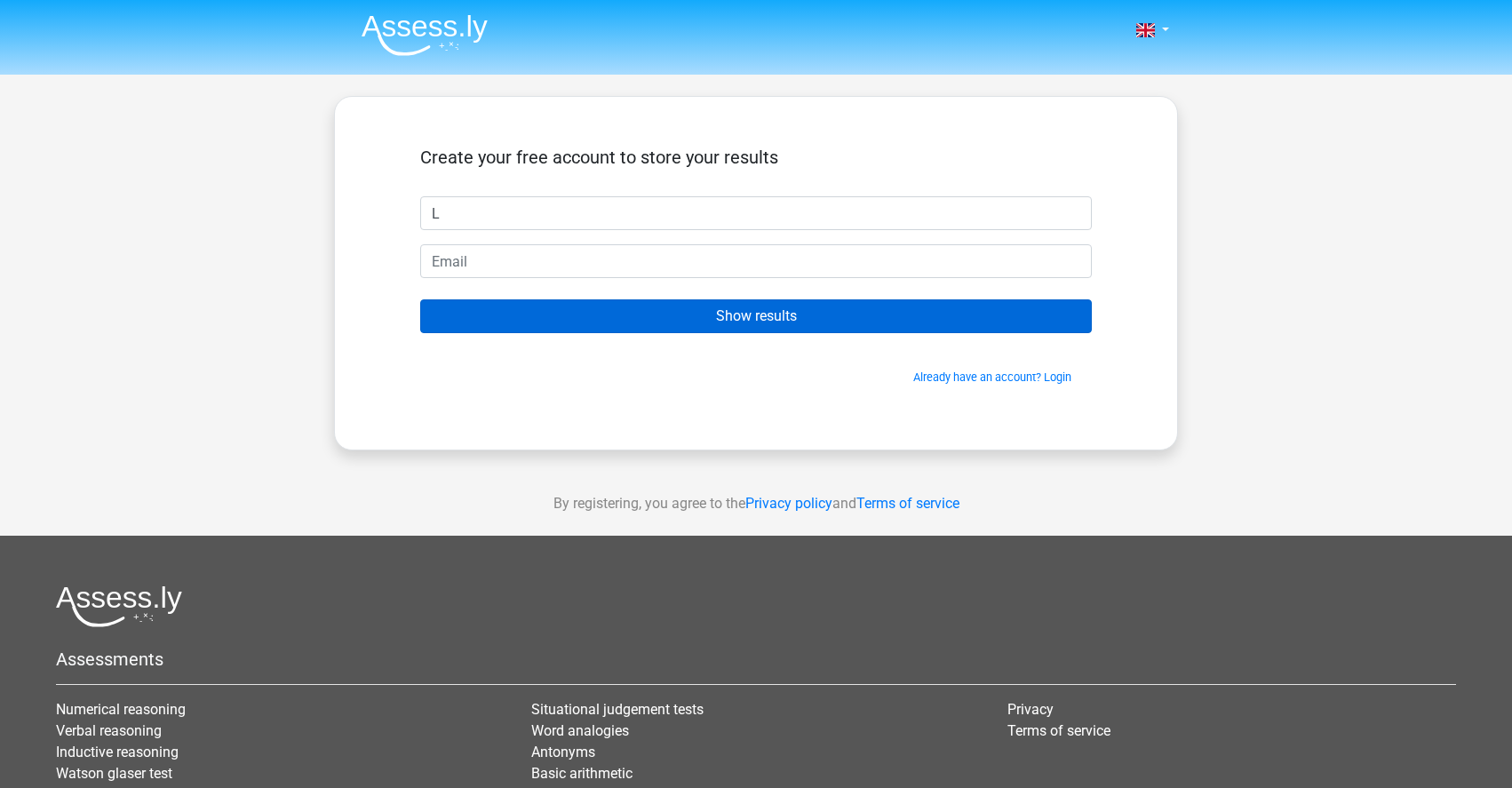
click at [1017, 328] on input "Show results" at bounding box center [756, 316] width 671 height 33
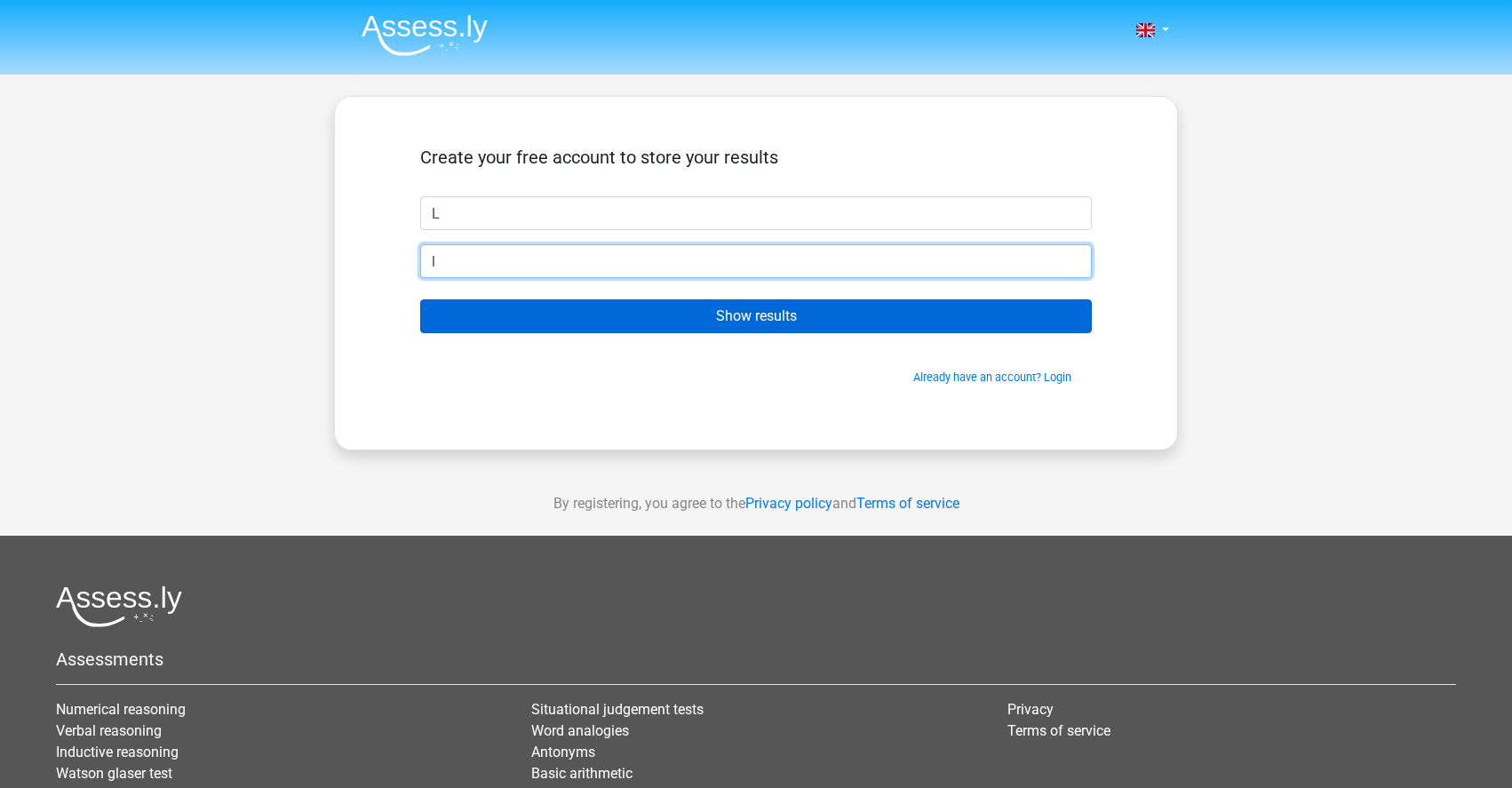
type input "l"
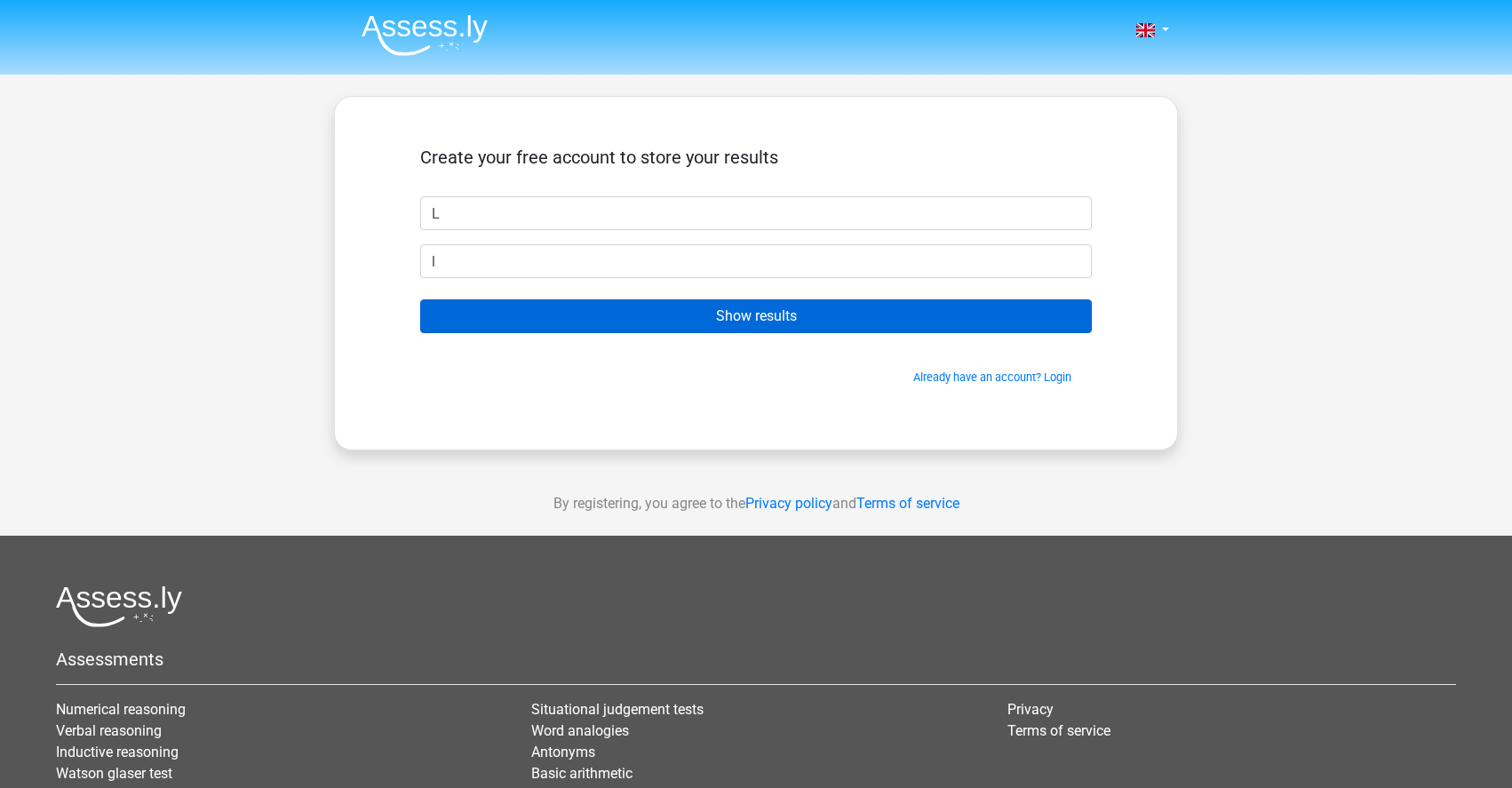
click at [986, 318] on input "Show results" at bounding box center [756, 316] width 671 height 33
click at [799, 315] on input "Show results" at bounding box center [756, 316] width 671 height 33
